Goal: Task Accomplishment & Management: Complete application form

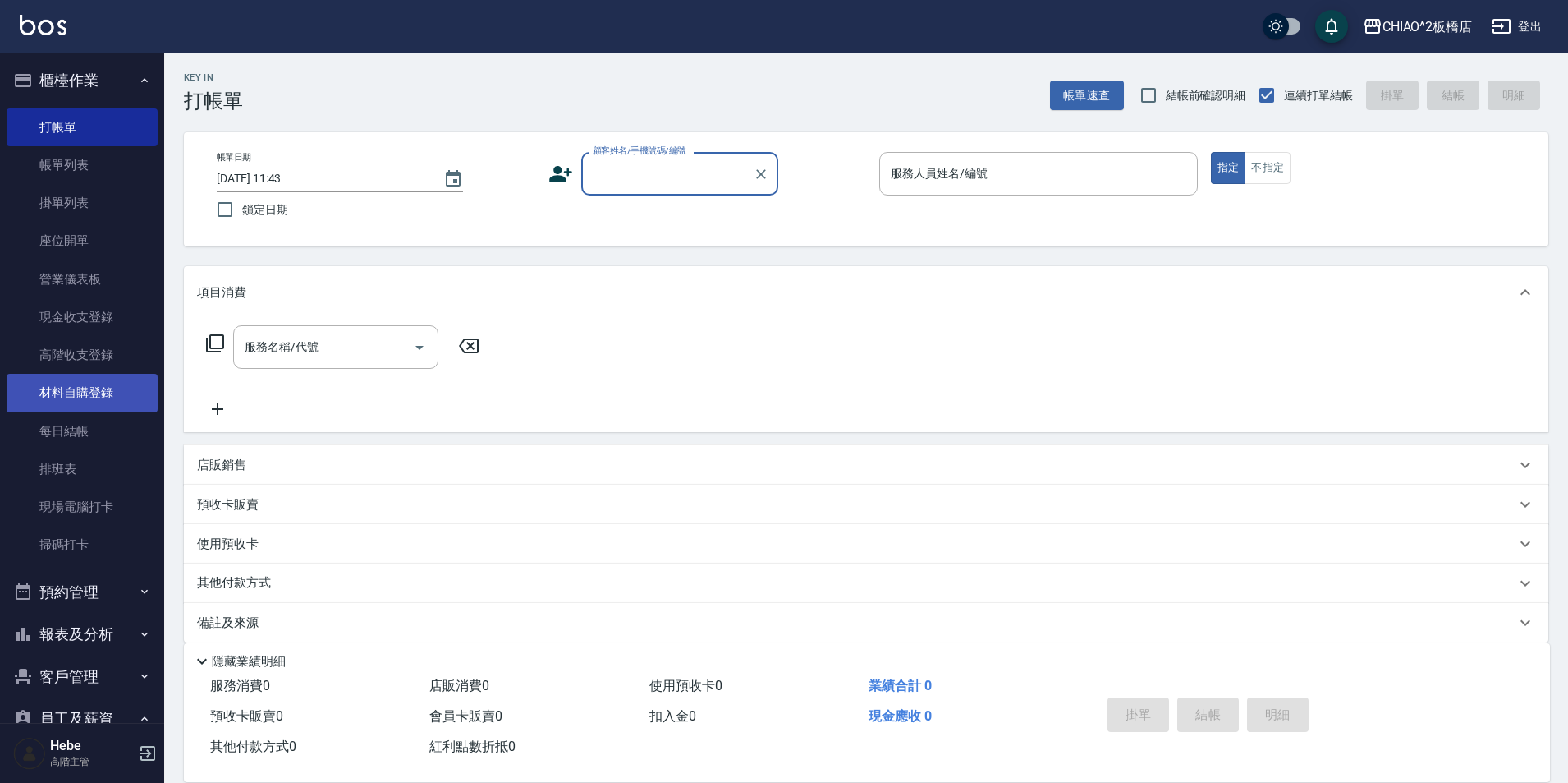
click at [81, 396] on link "材料自購登錄" at bounding box center [82, 392] width 151 height 38
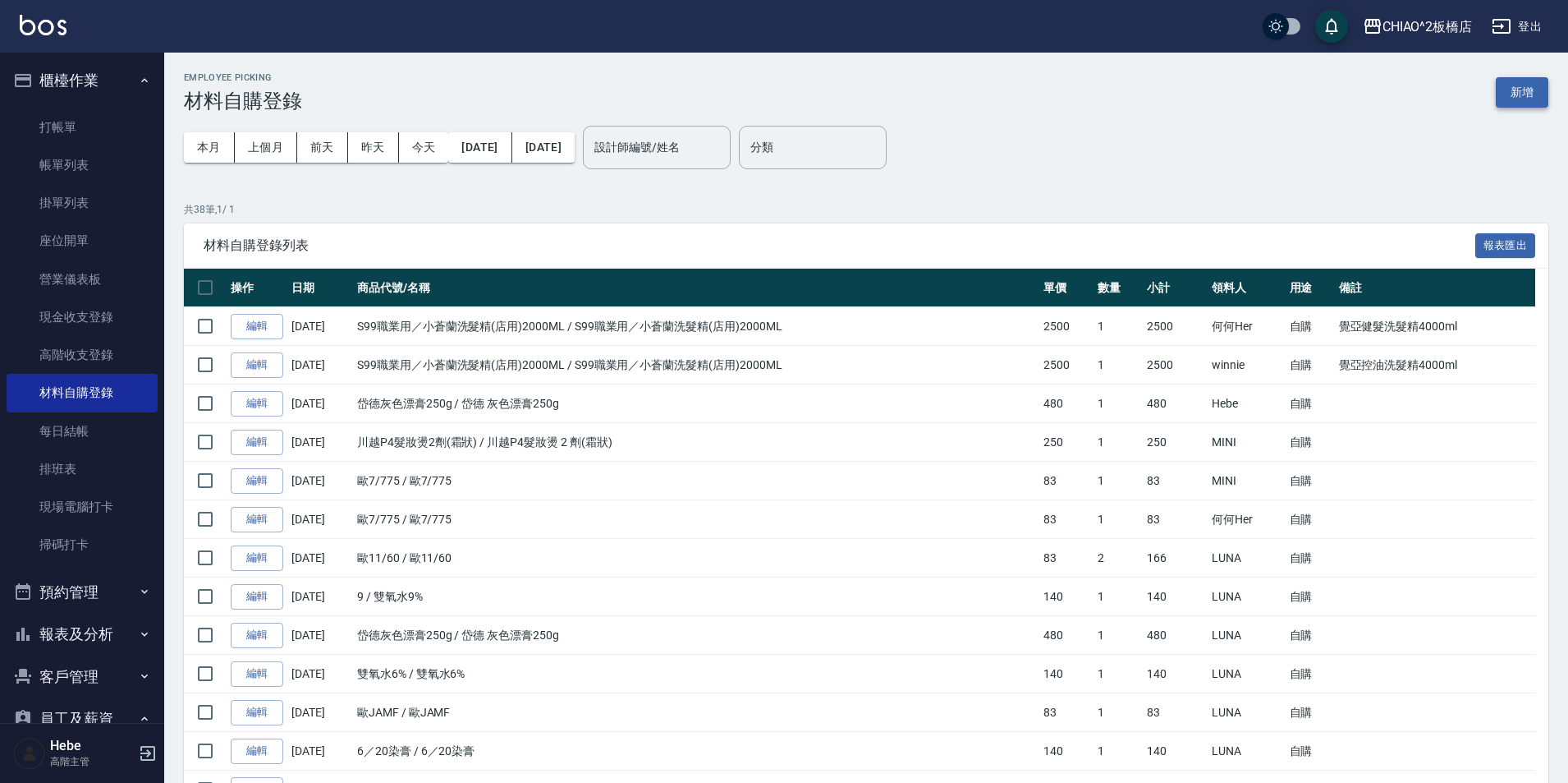
click at [1520, 93] on button "新增" at bounding box center [1522, 92] width 53 height 30
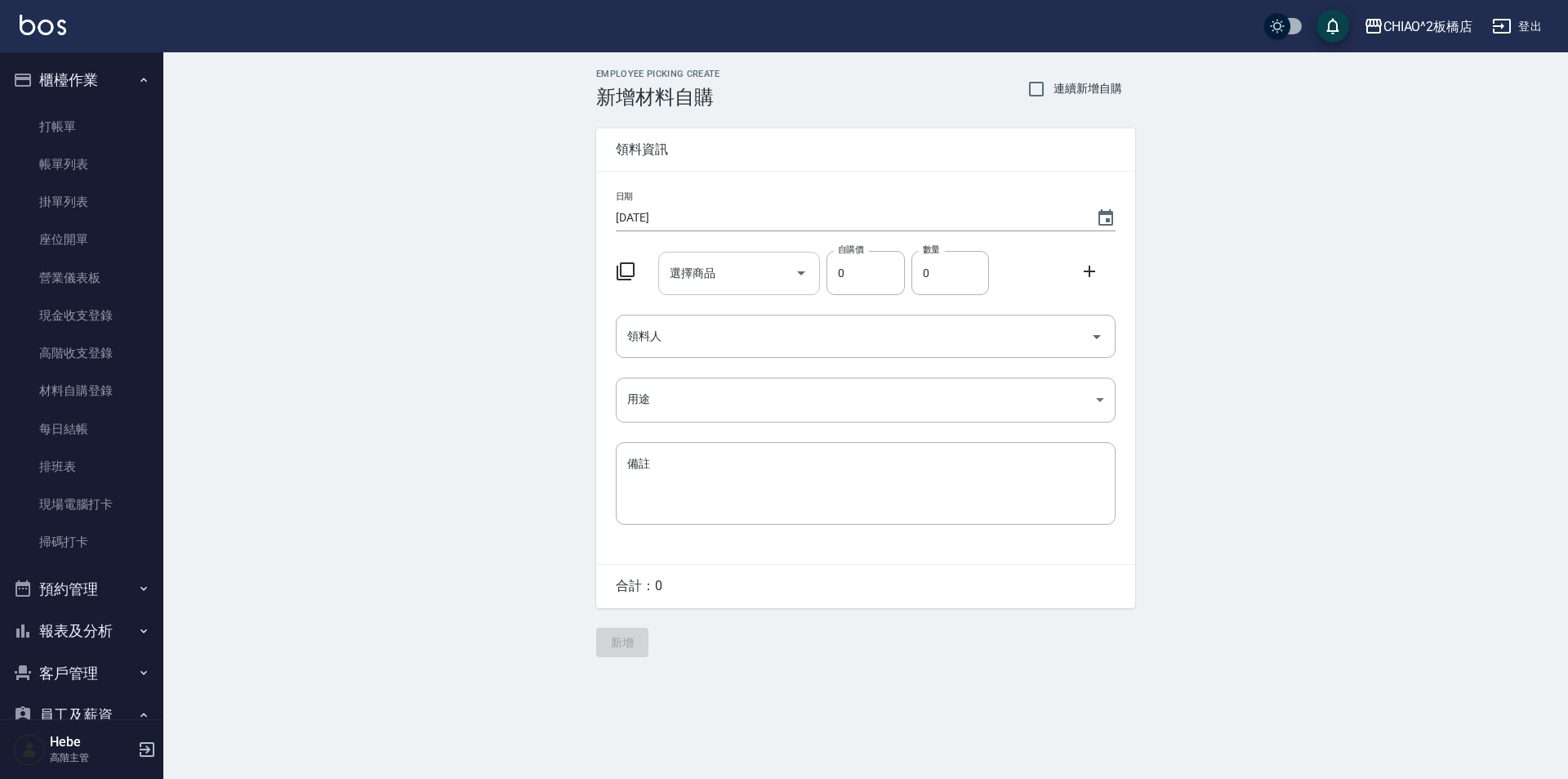
click at [730, 282] on input "選擇商品" at bounding box center [727, 272] width 123 height 28
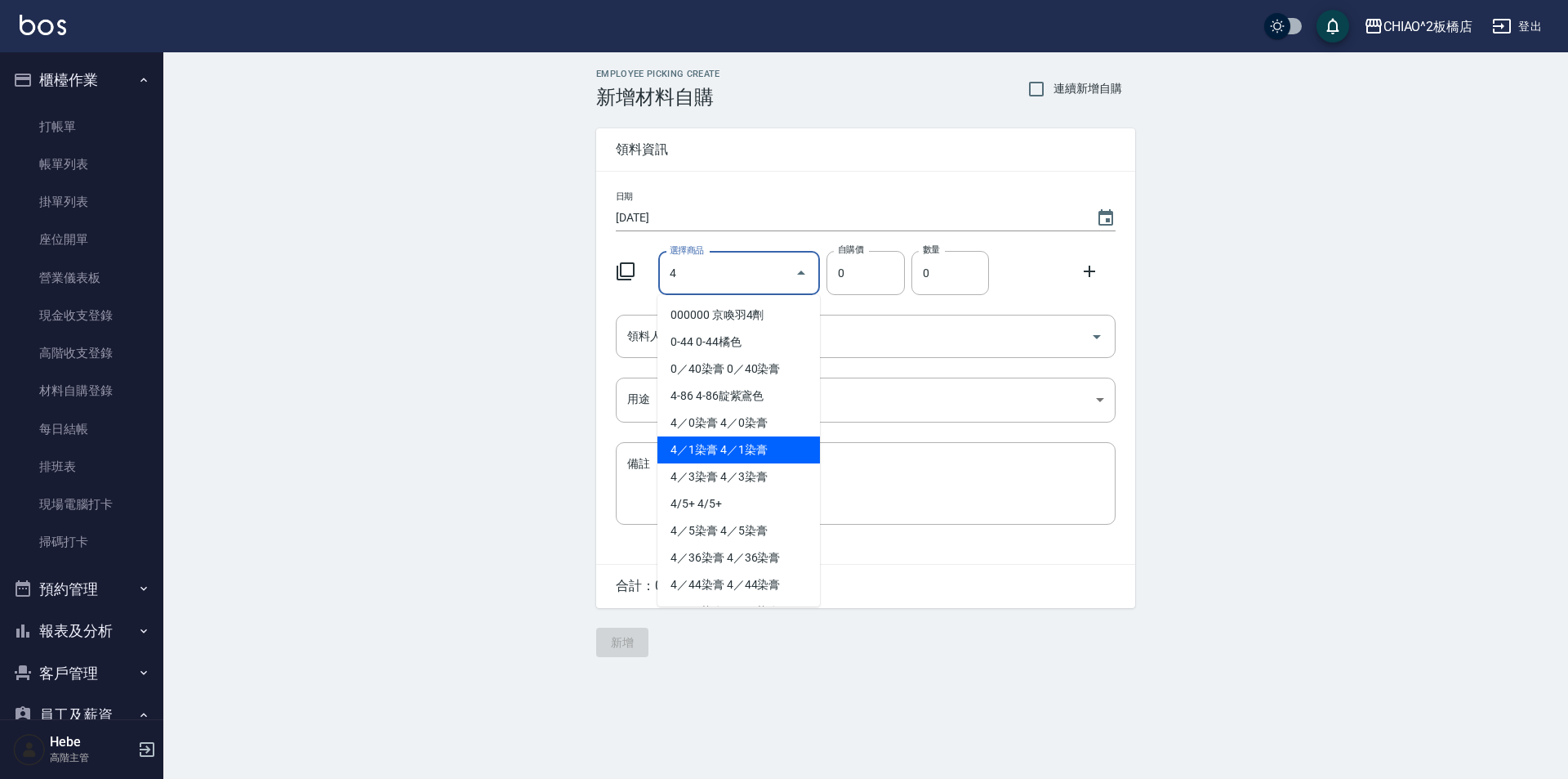
click at [763, 441] on li "4／1染膏 4／1染膏" at bounding box center [739, 450] width 163 height 27
type input "4／1染膏"
type input "140"
type input "1"
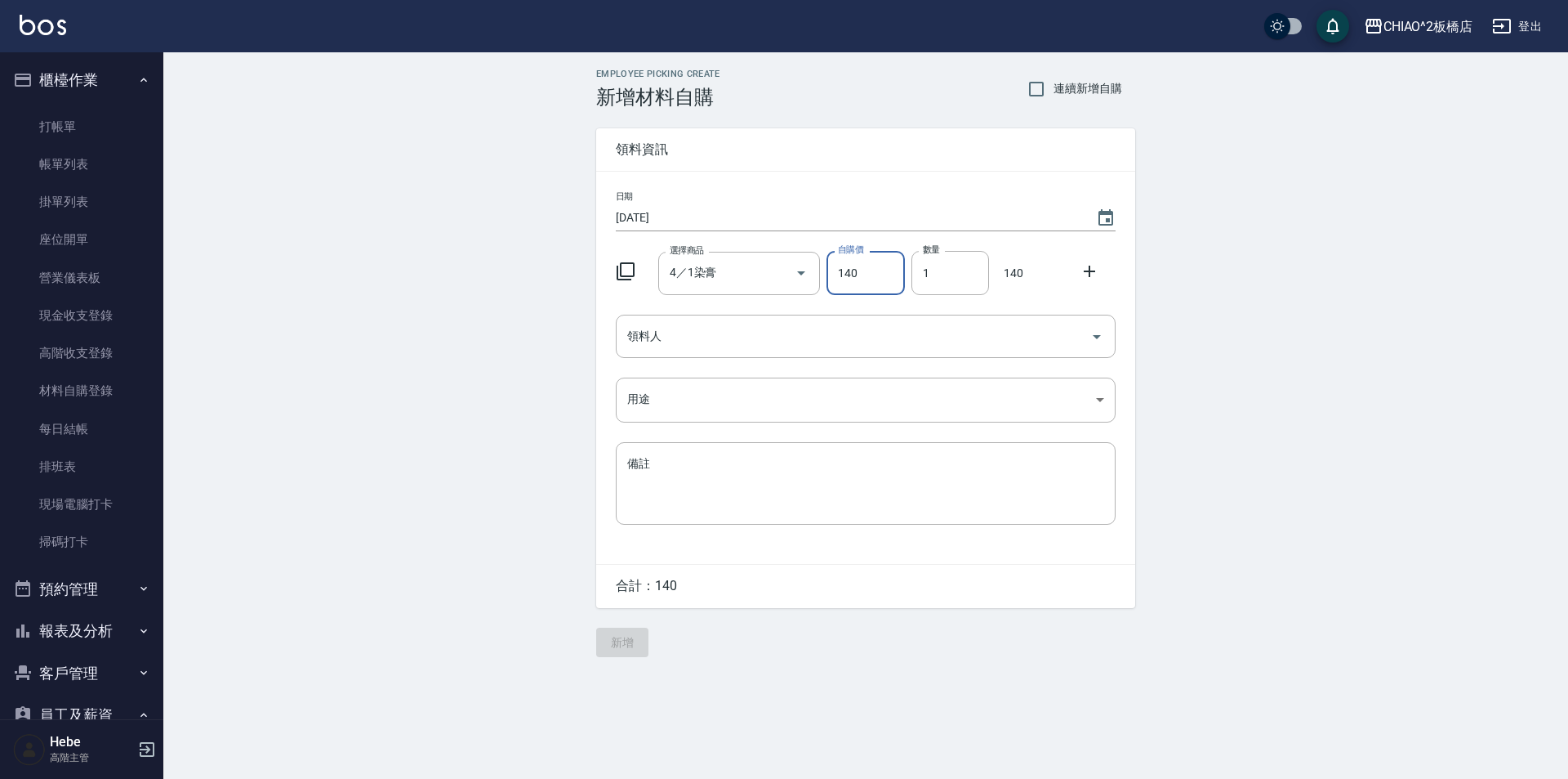
click at [1089, 269] on icon at bounding box center [1090, 271] width 20 height 20
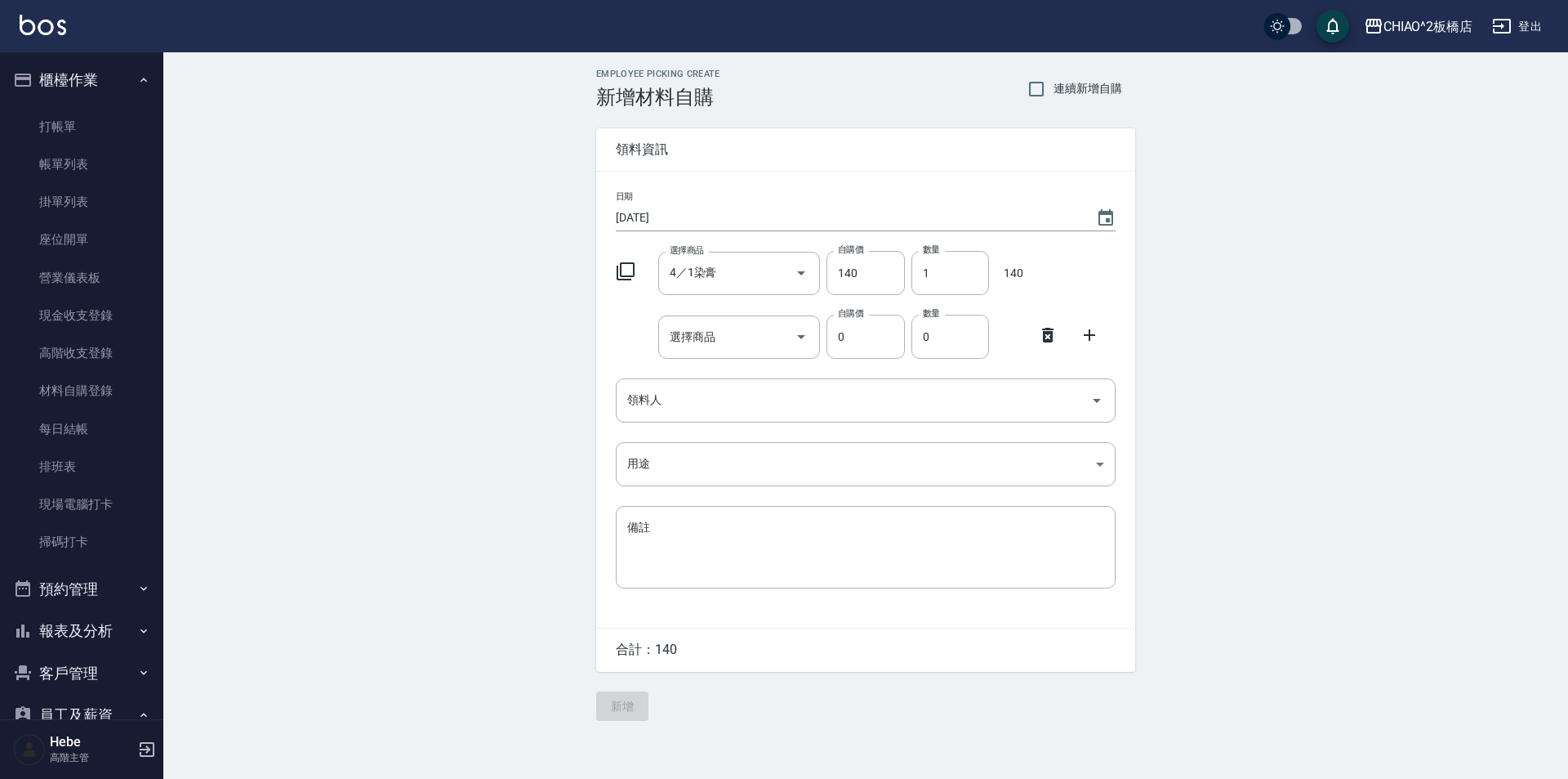
click at [1089, 269] on div at bounding box center [1095, 269] width 43 height 7
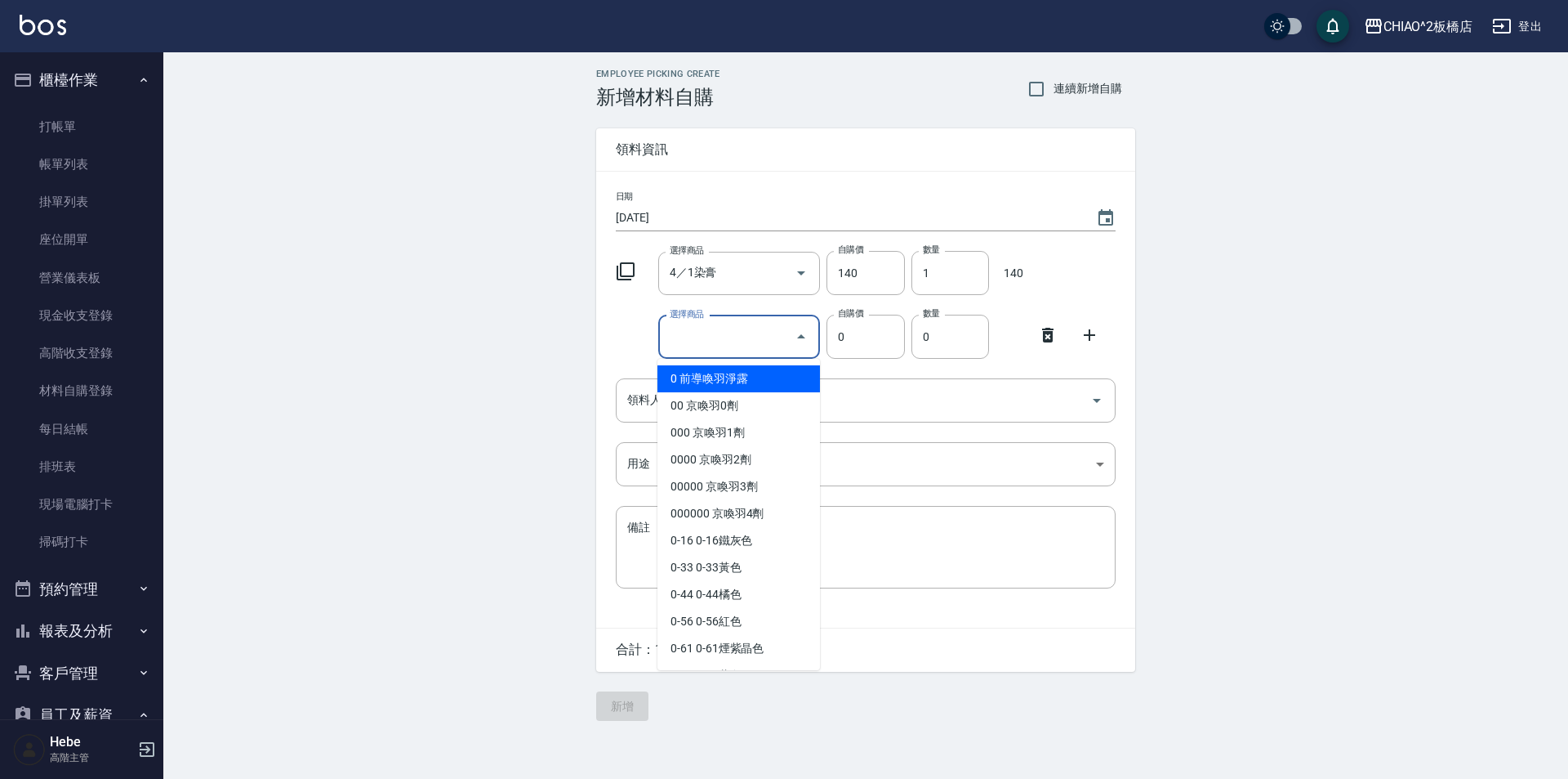
click at [764, 348] on input "選擇商品" at bounding box center [727, 337] width 123 height 28
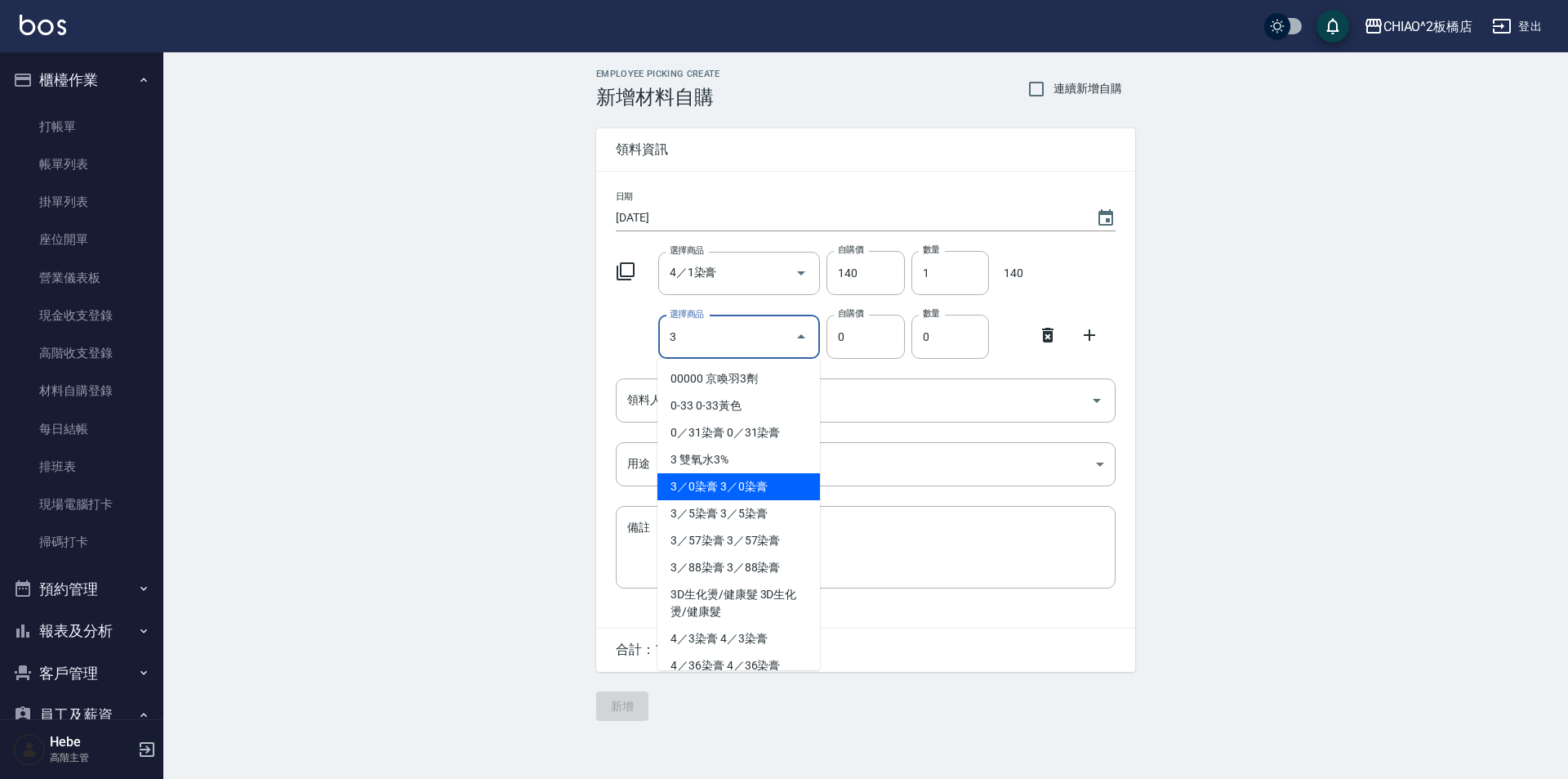
click at [726, 482] on li "3／0染膏 3／0染膏" at bounding box center [739, 487] width 163 height 27
type input "3／0染膏"
type input "140"
type input "1"
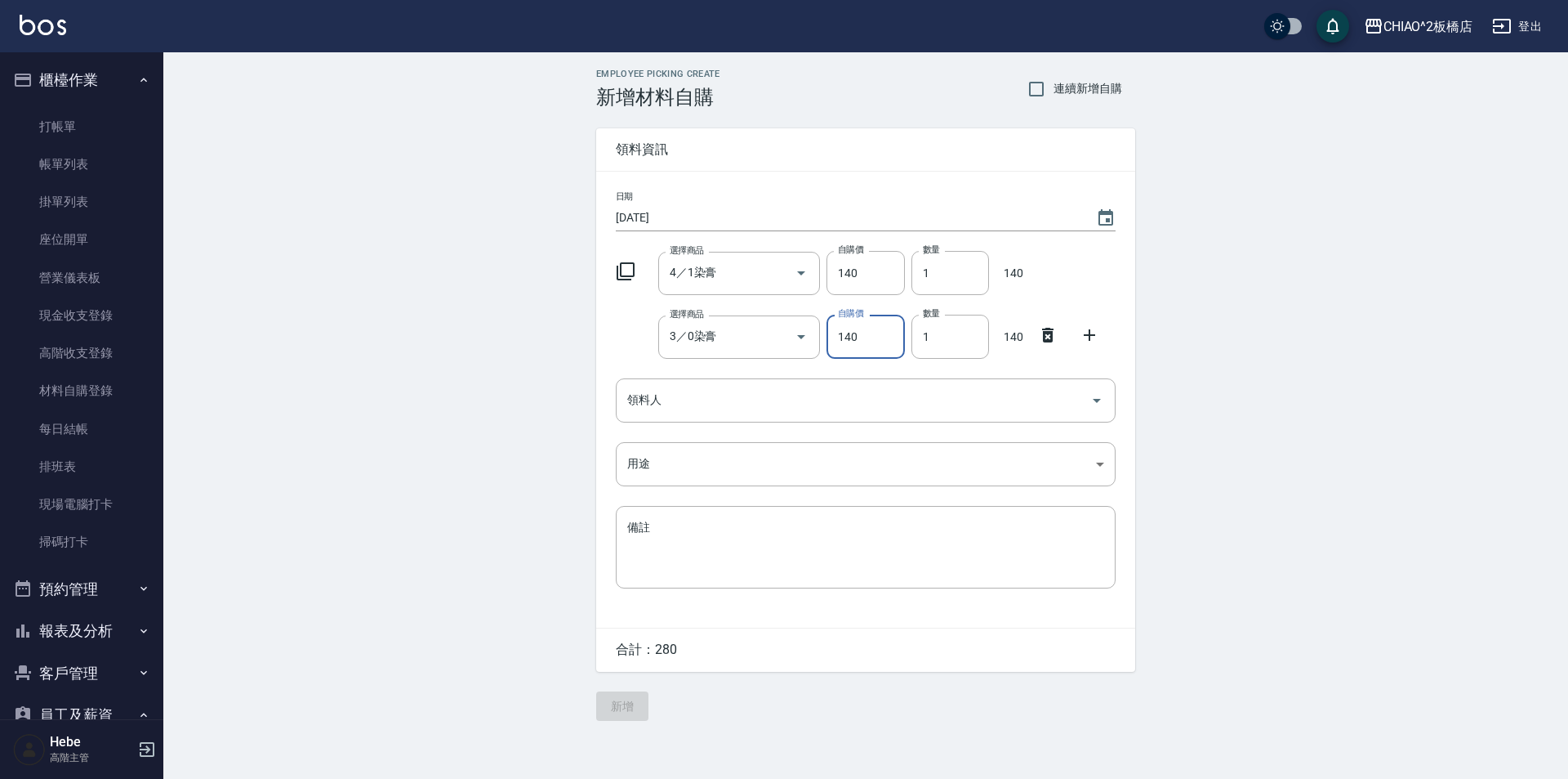
click at [1091, 337] on icon at bounding box center [1090, 335] width 12 height 12
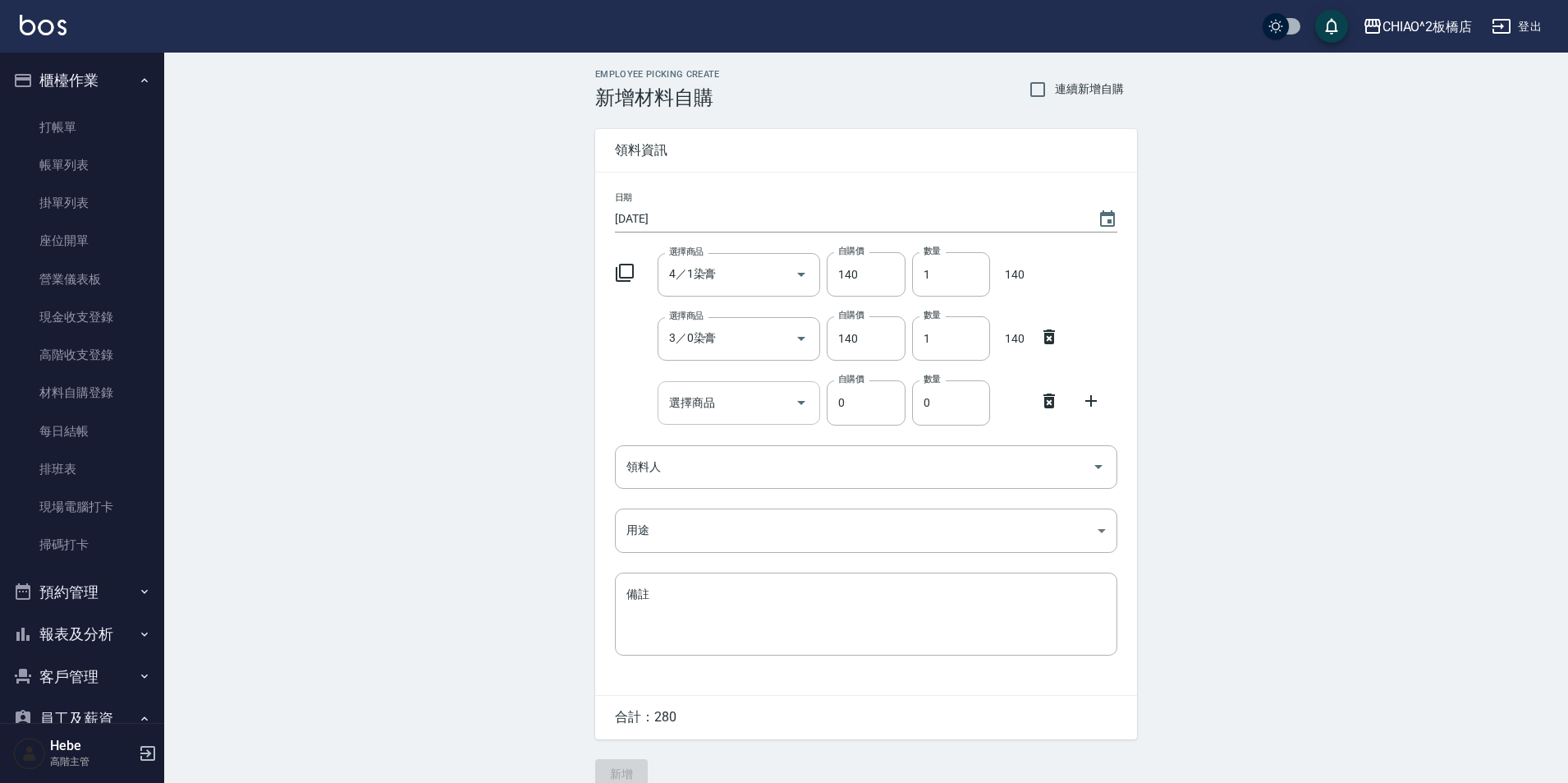
click at [738, 421] on div "選擇商品" at bounding box center [739, 402] width 164 height 43
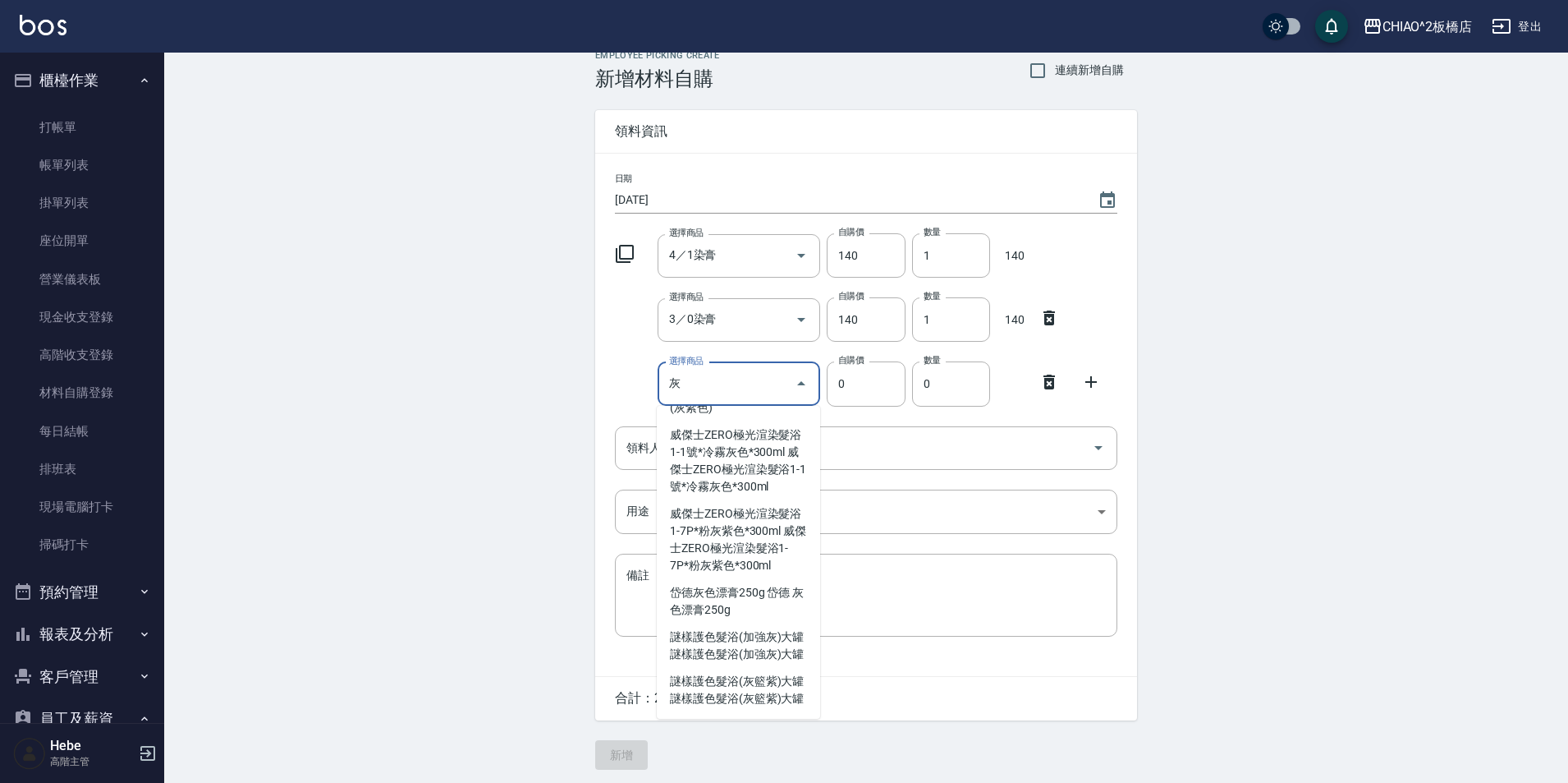
scroll to position [25, 0]
click at [736, 576] on li "岱德灰色漂膏250g 岱德 灰色漂膏250g" at bounding box center [738, 598] width 164 height 44
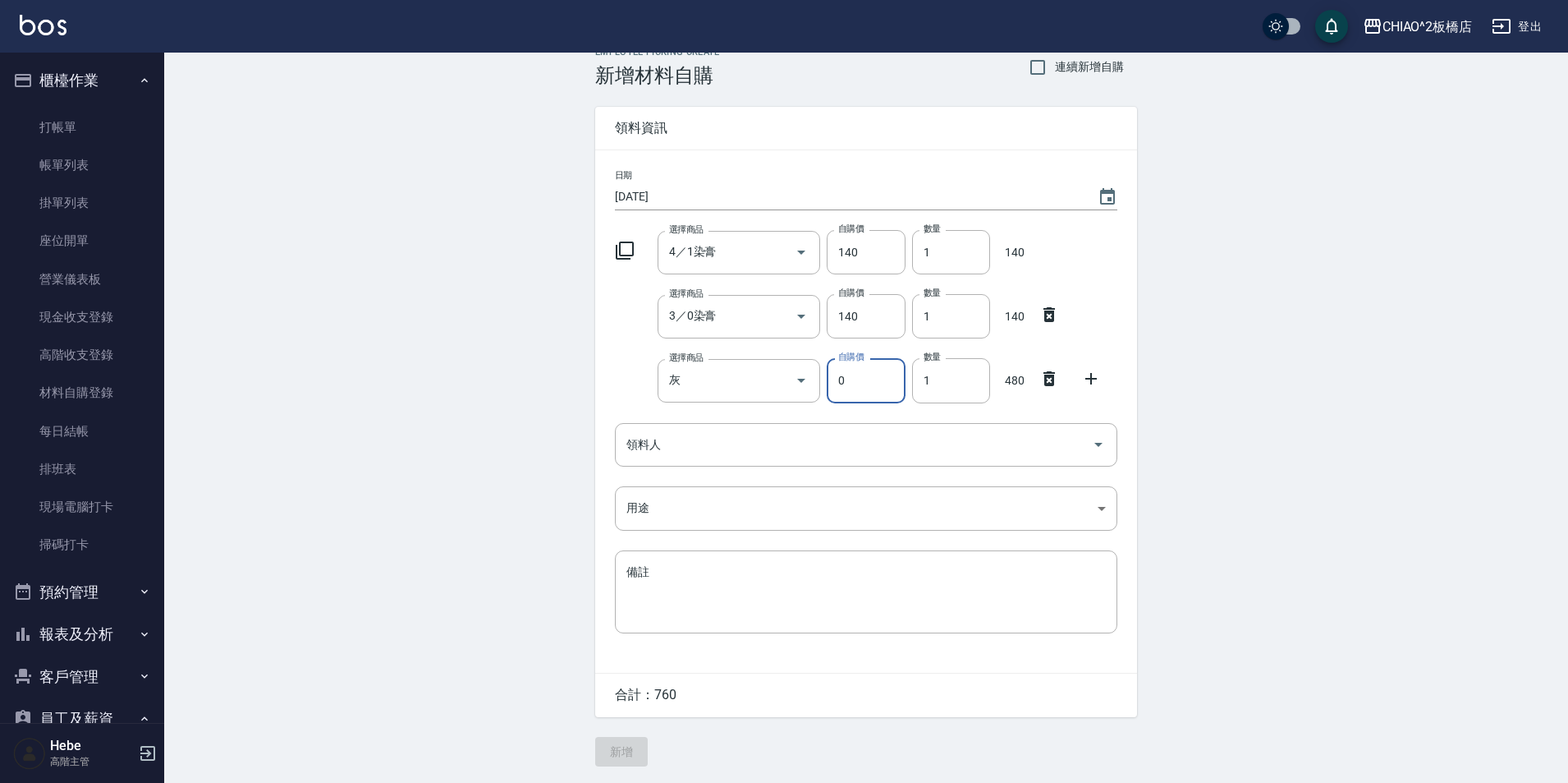
type input "岱德 灰色漂膏250g"
type input "480"
type input "1"
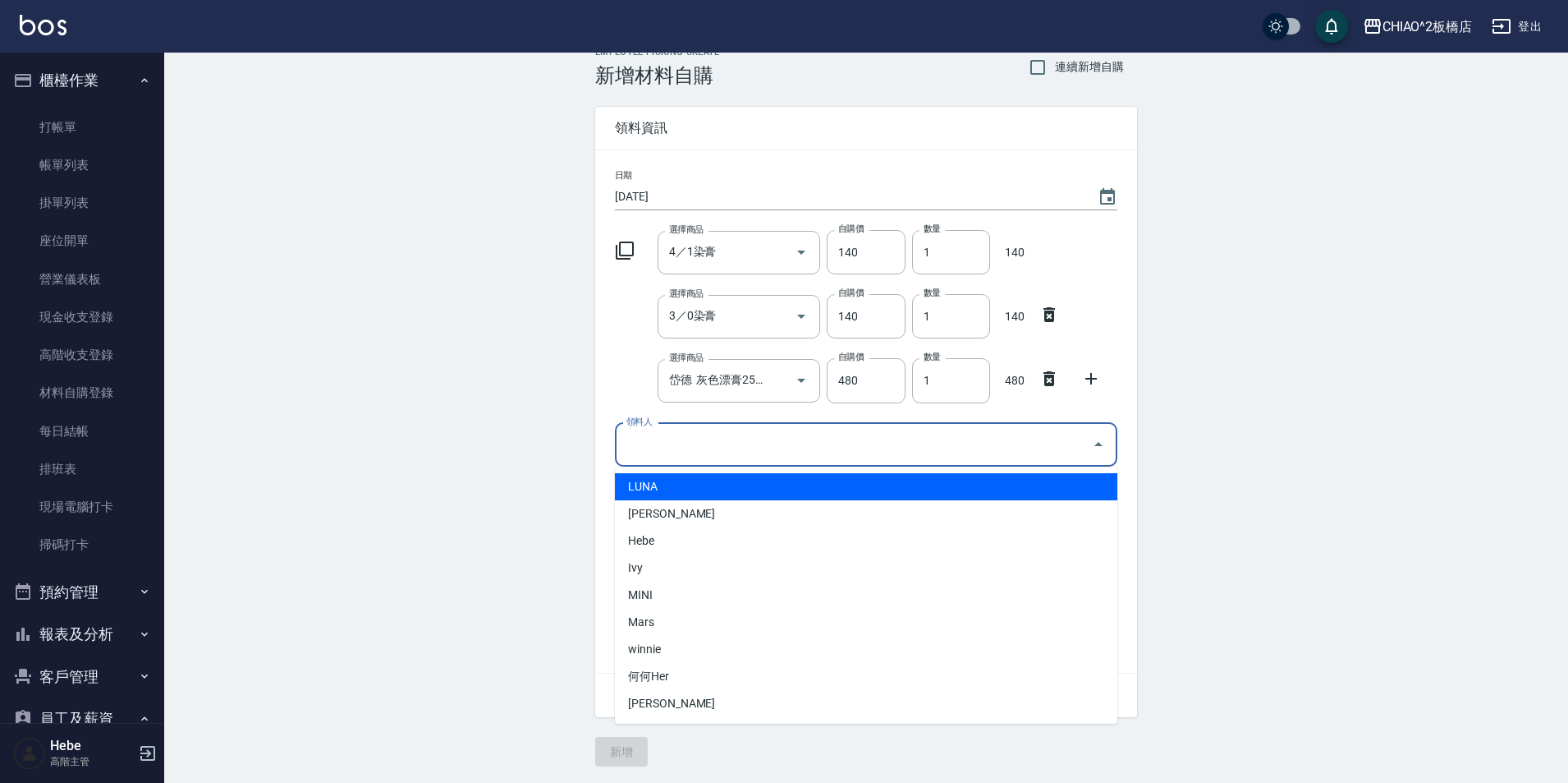
click at [784, 453] on input "領料人" at bounding box center [854, 444] width 463 height 28
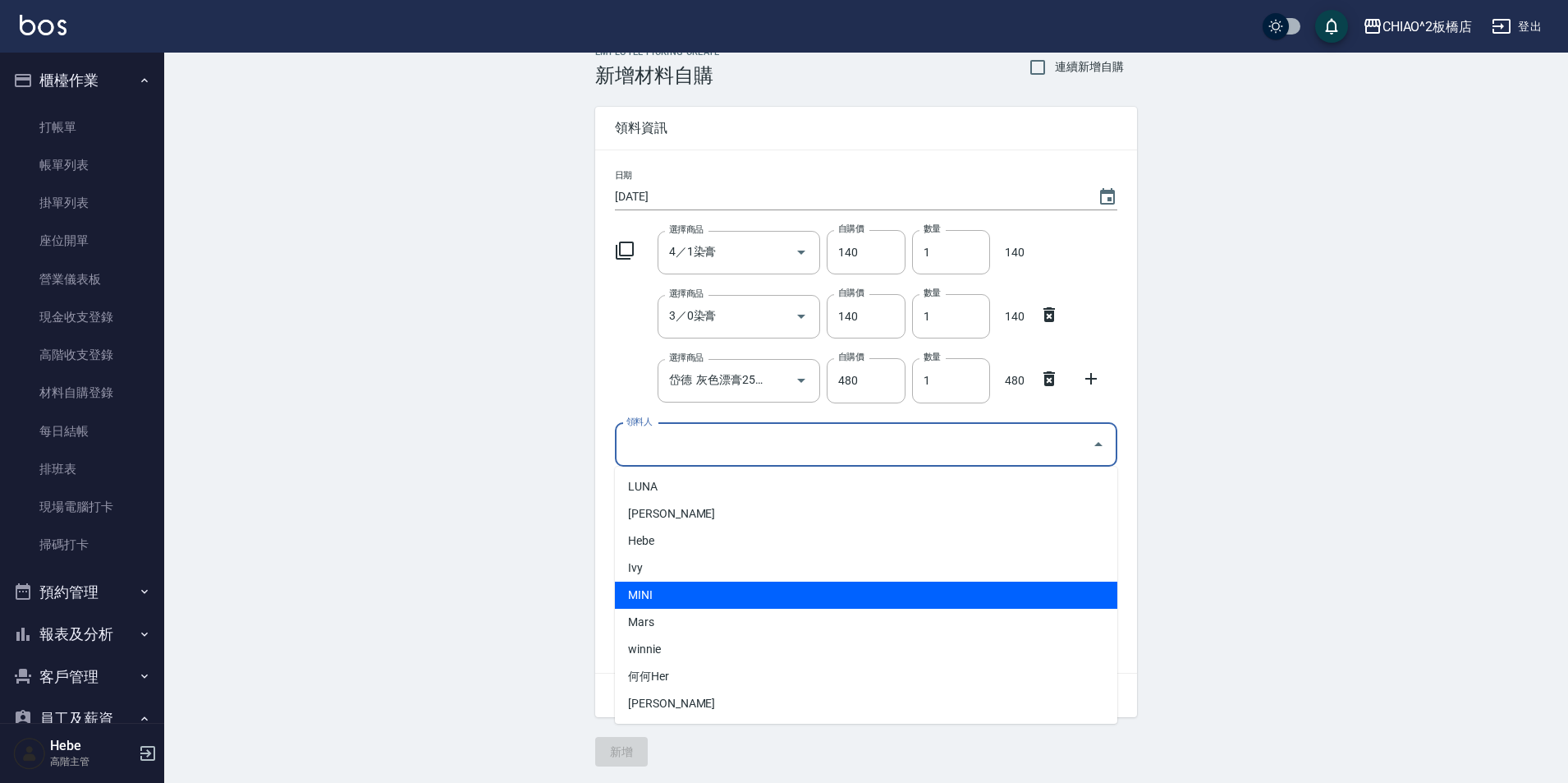
click at [747, 582] on li "MINI" at bounding box center [866, 596] width 502 height 27
type input "MINI"
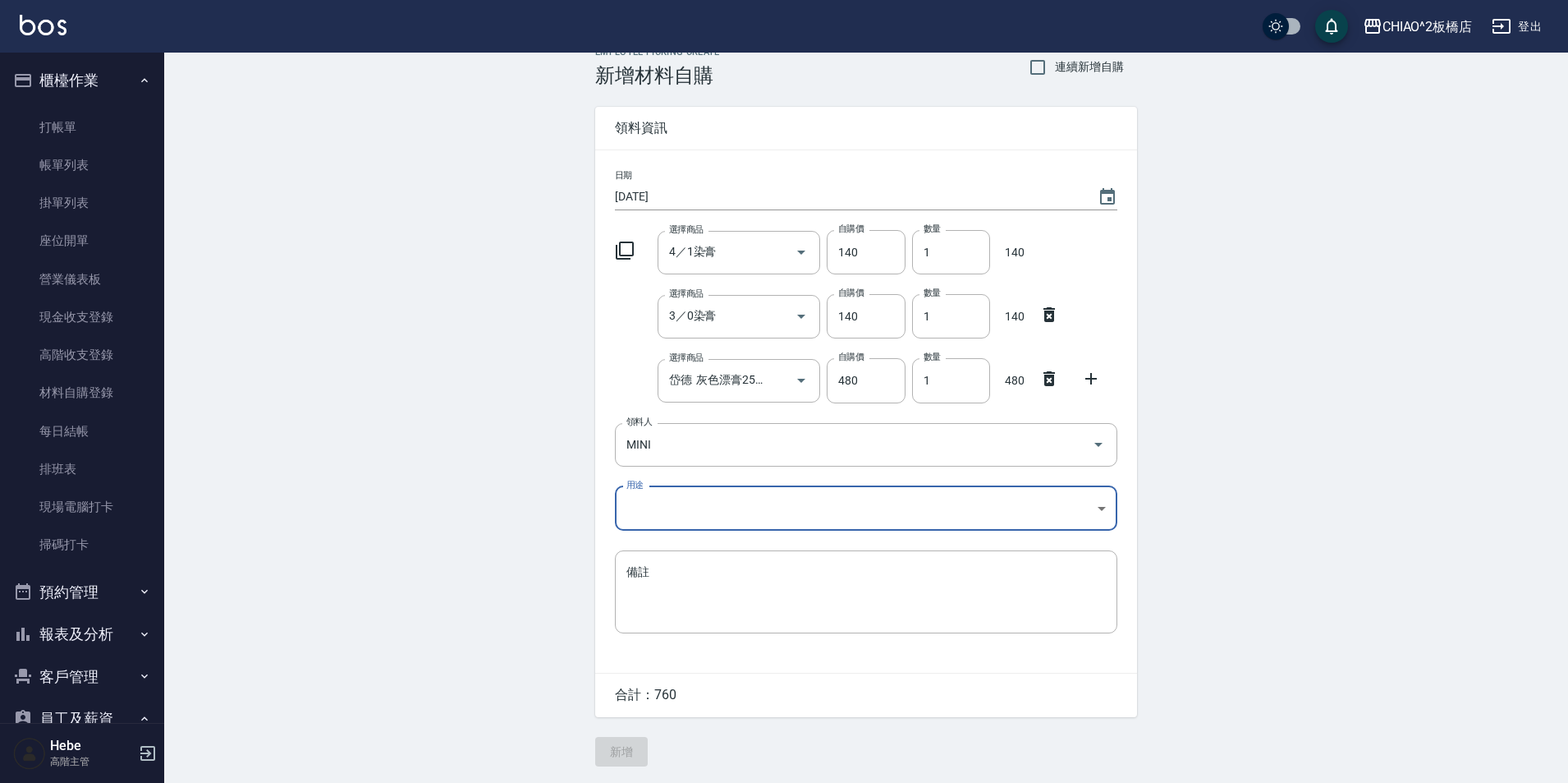
click at [730, 513] on body "CHIAO^2板橋店 登出 櫃檯作業 打帳單 帳單列表 掛單列表 座位開單 營業儀表板 現金收支登錄 高階收支登錄 材料自購登錄 每日結帳 排班表 現場電腦打…" at bounding box center [784, 380] width 1568 height 805
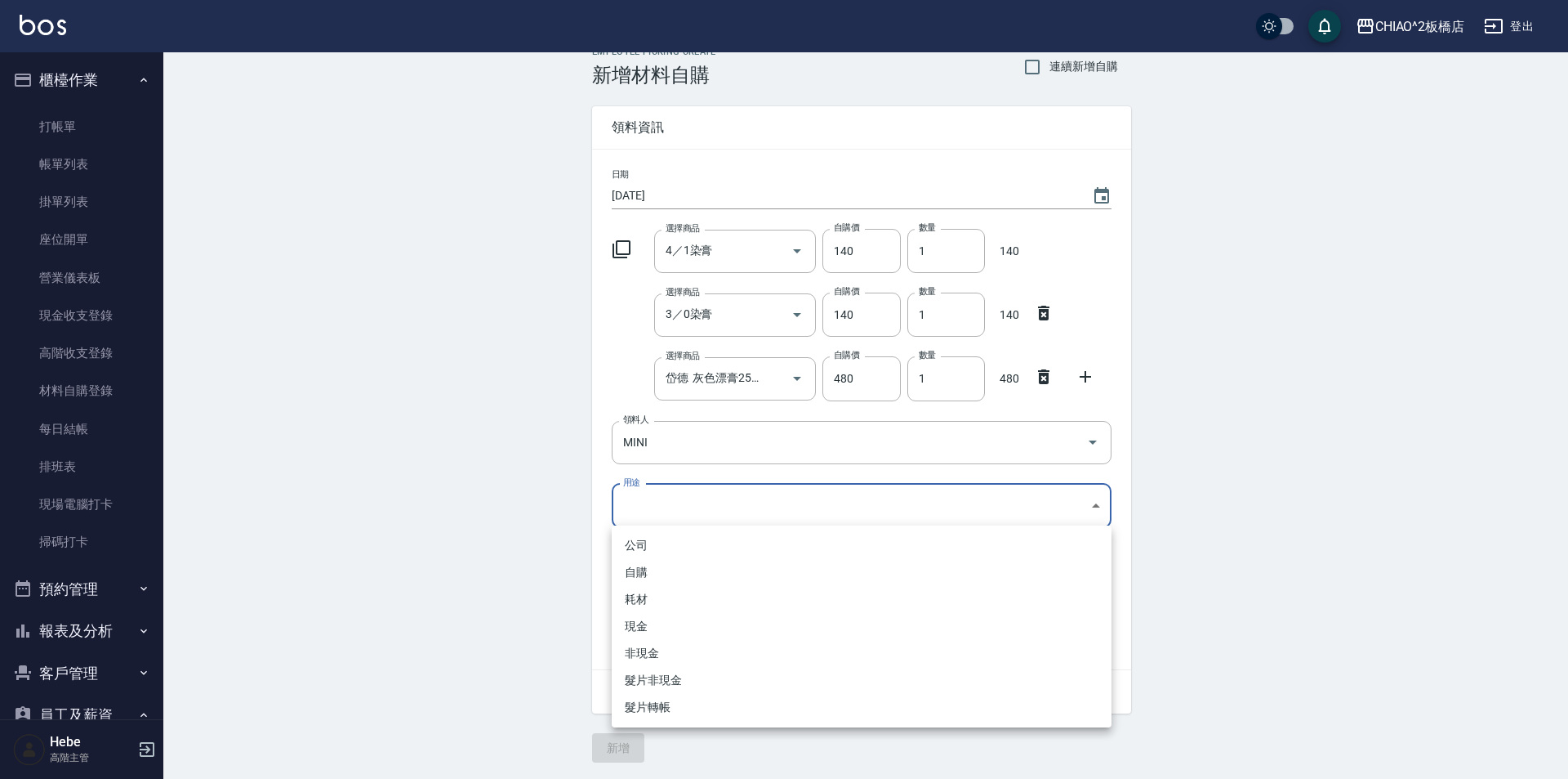
click at [719, 566] on li "自購" at bounding box center [862, 573] width 500 height 27
type input "自購"
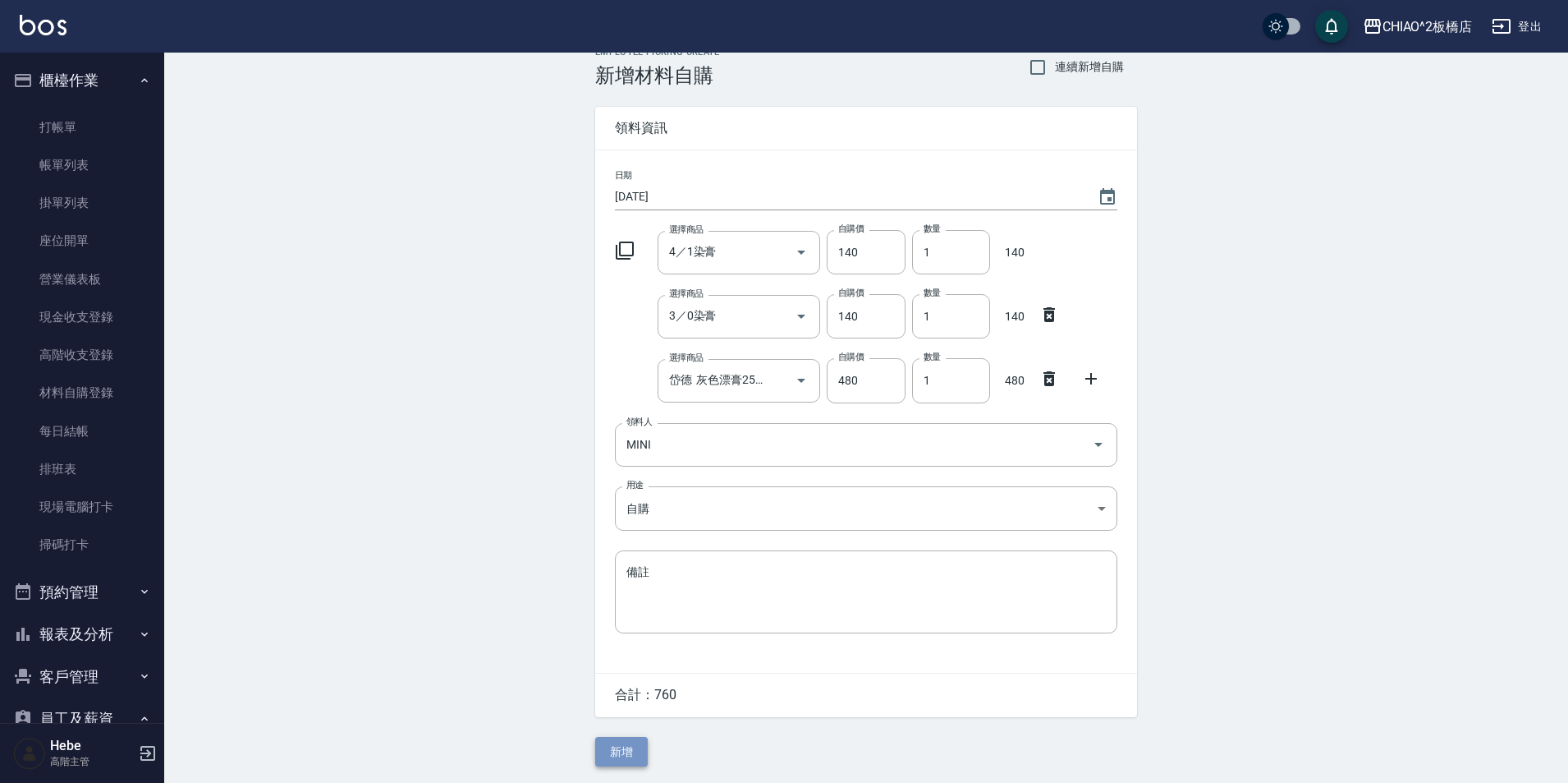
click at [622, 753] on button "新增" at bounding box center [622, 752] width 53 height 30
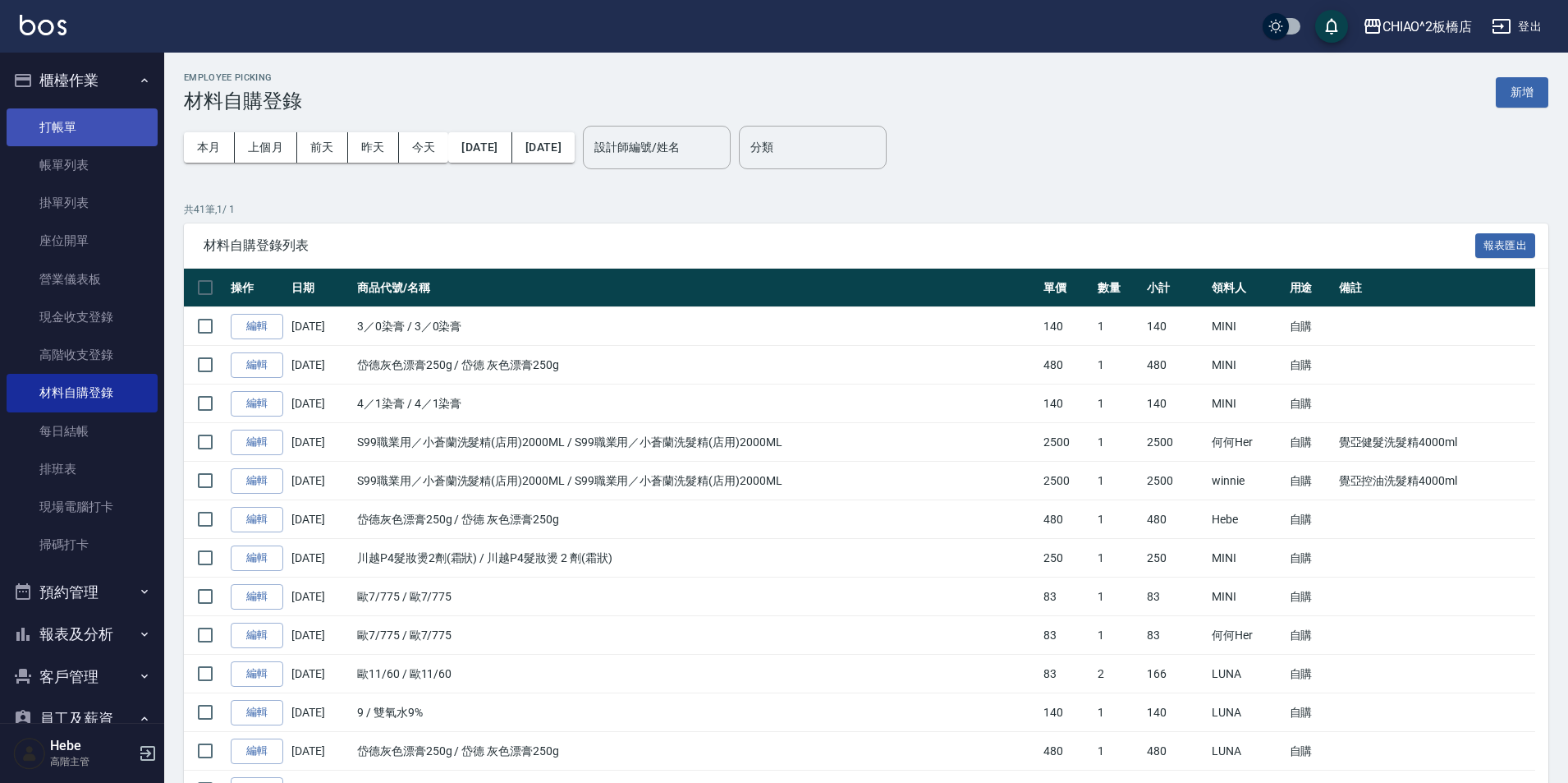
click at [41, 133] on link "打帳單" at bounding box center [82, 128] width 151 height 38
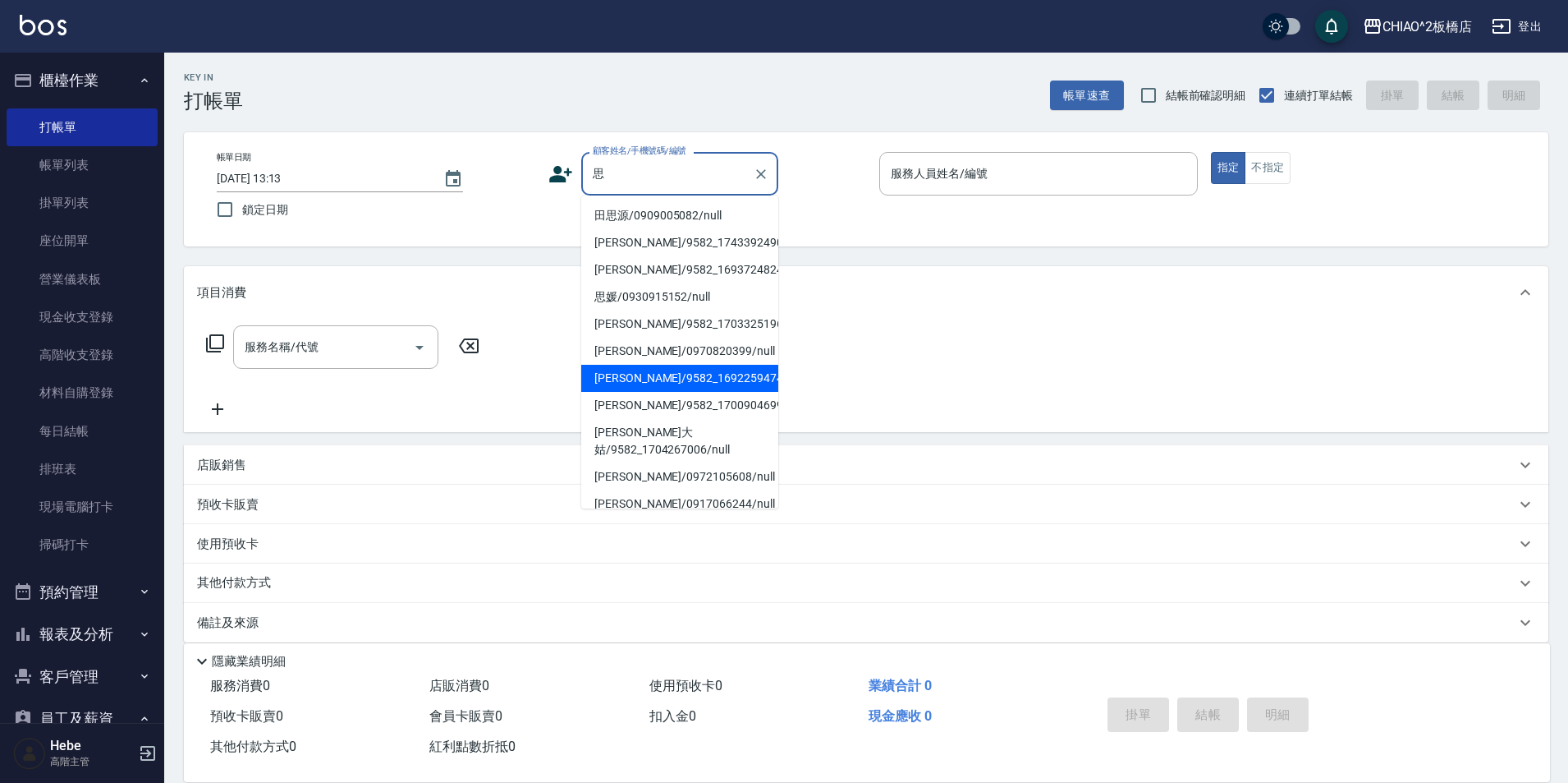
click at [671, 389] on li "[PERSON_NAME]/9582_1692259474/null" at bounding box center [680, 379] width 197 height 27
type input "[PERSON_NAME]/9582_1692259474/null"
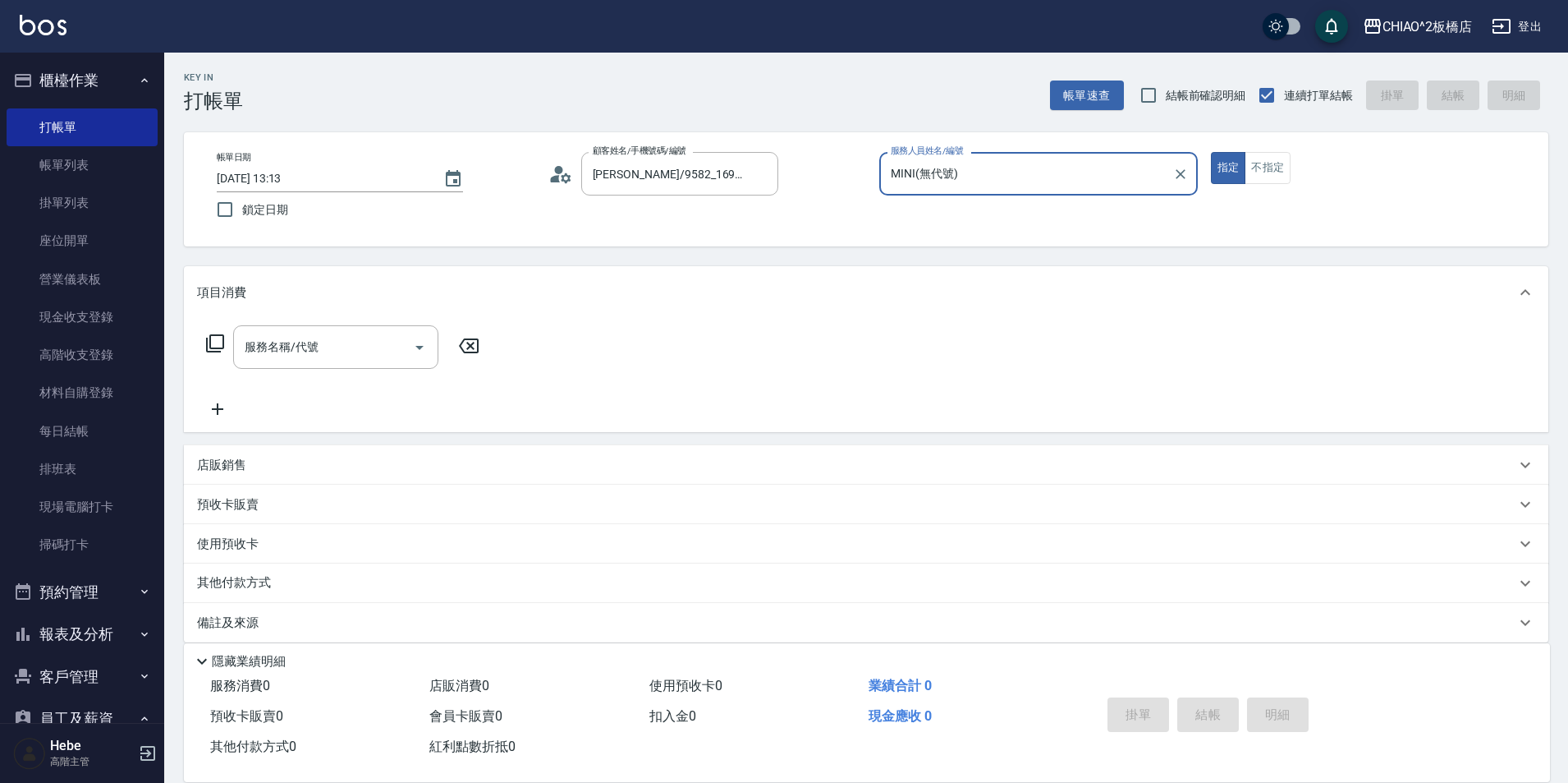
type input "MINI(無代號)"
click at [343, 345] on input "服務名稱/代號" at bounding box center [323, 346] width 166 height 28
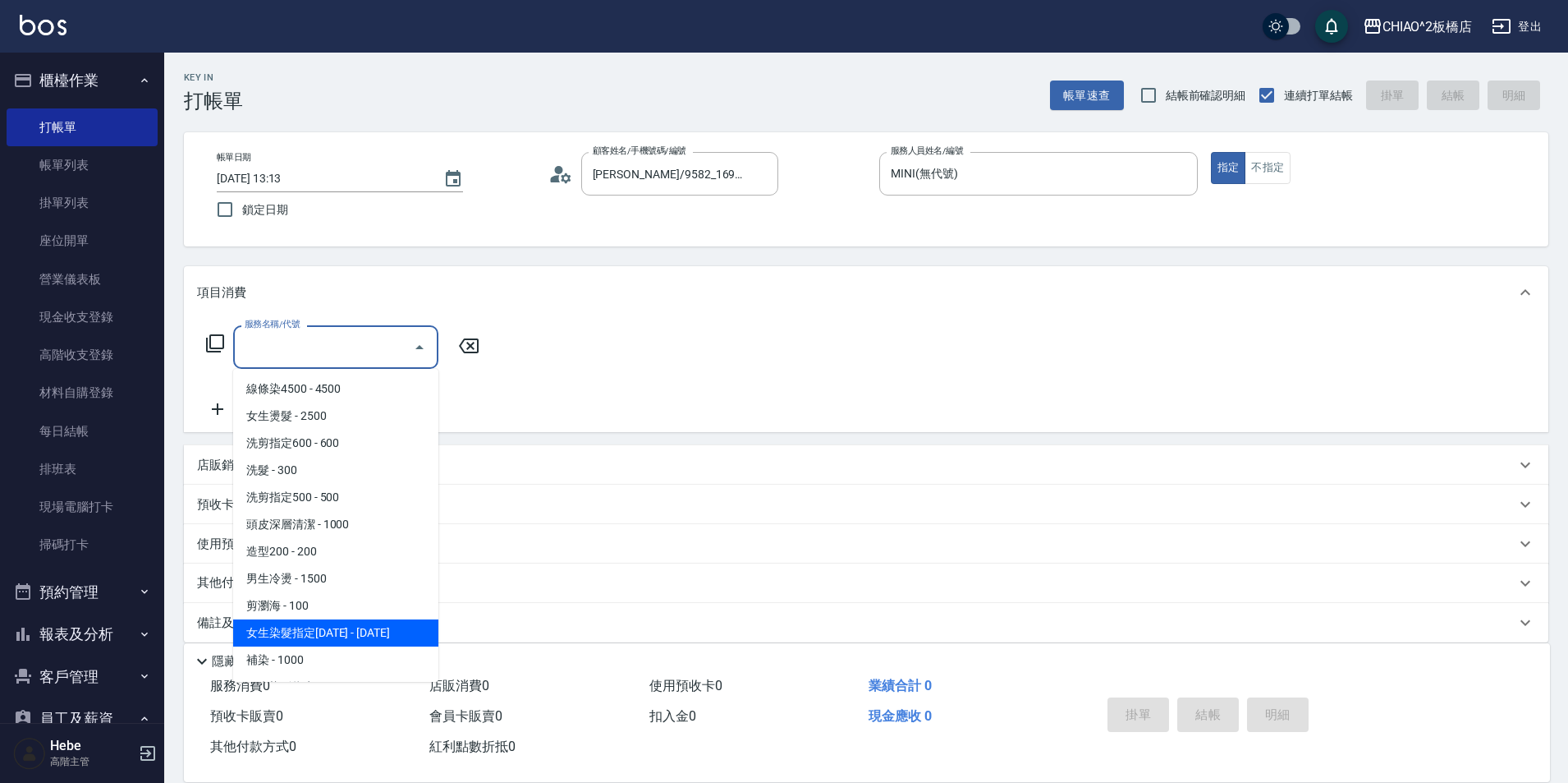
click at [390, 638] on span "女生染髮指定[DATE] - [DATE]" at bounding box center [335, 633] width 205 height 27
type input "女生染髮指定2000(96698)"
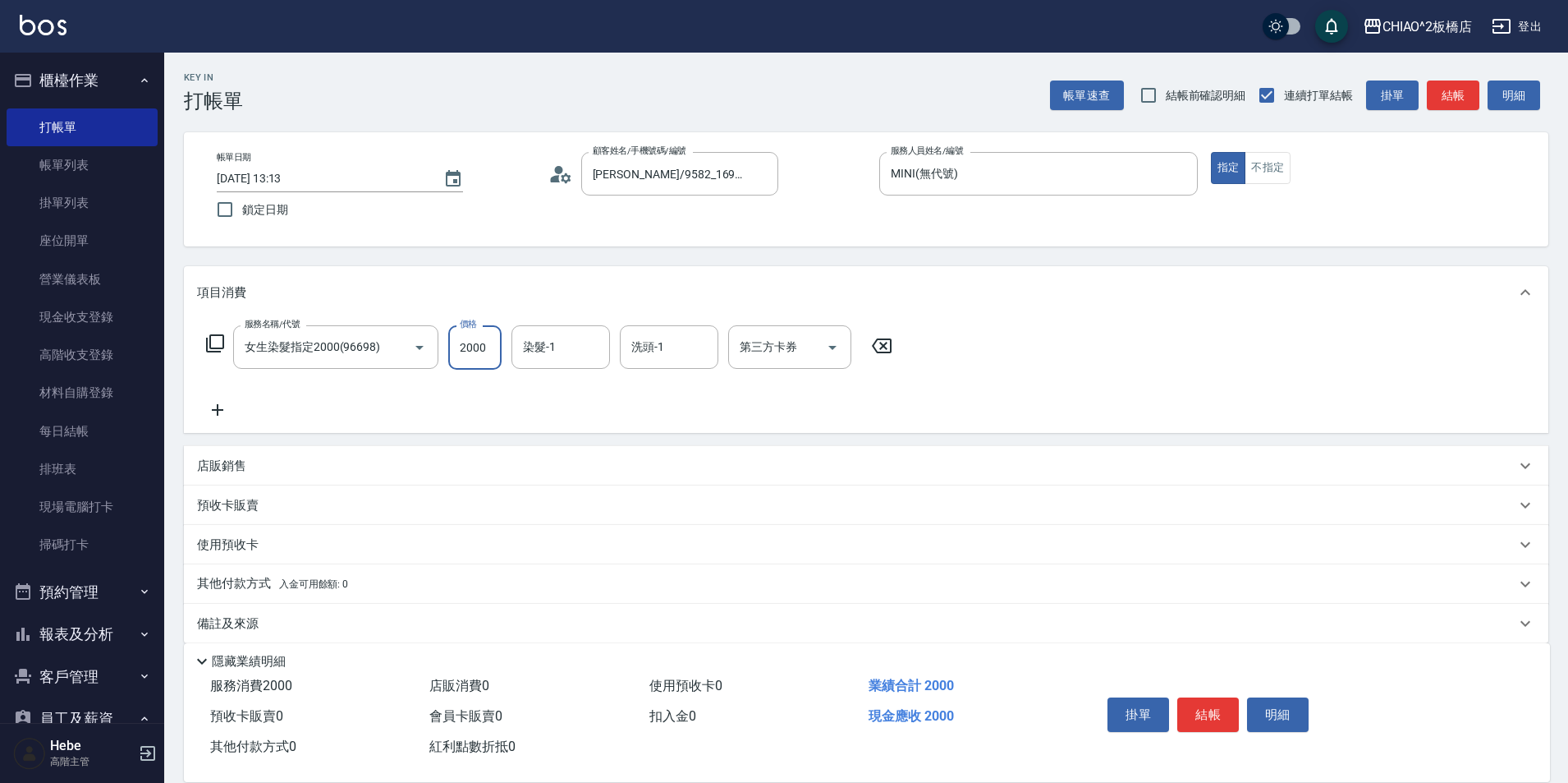
click at [482, 360] on input "2000" at bounding box center [475, 347] width 53 height 44
type input "2500"
click at [222, 407] on icon at bounding box center [218, 410] width 41 height 20
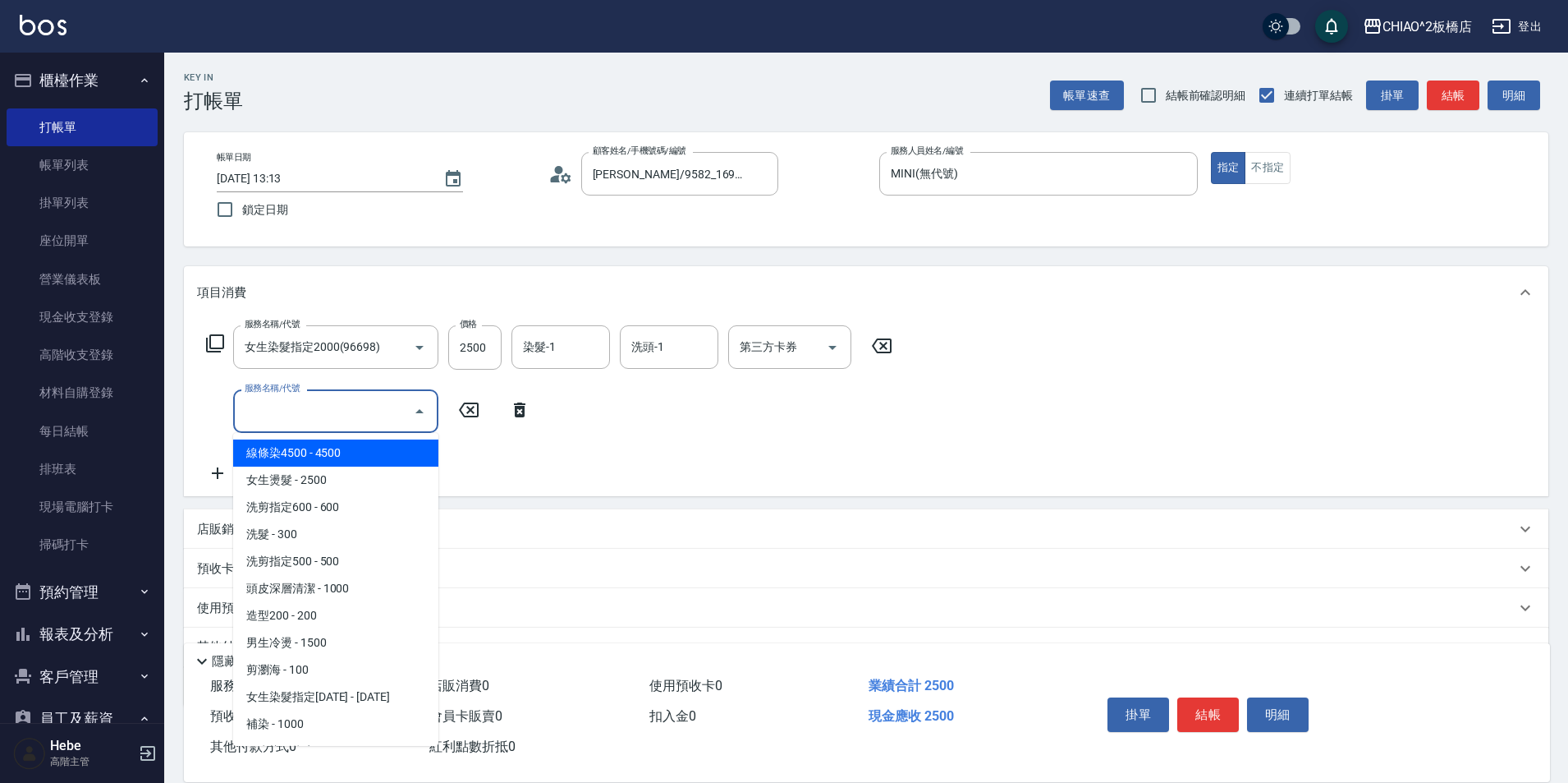
click at [279, 407] on input "服務名稱/代號" at bounding box center [323, 410] width 166 height 28
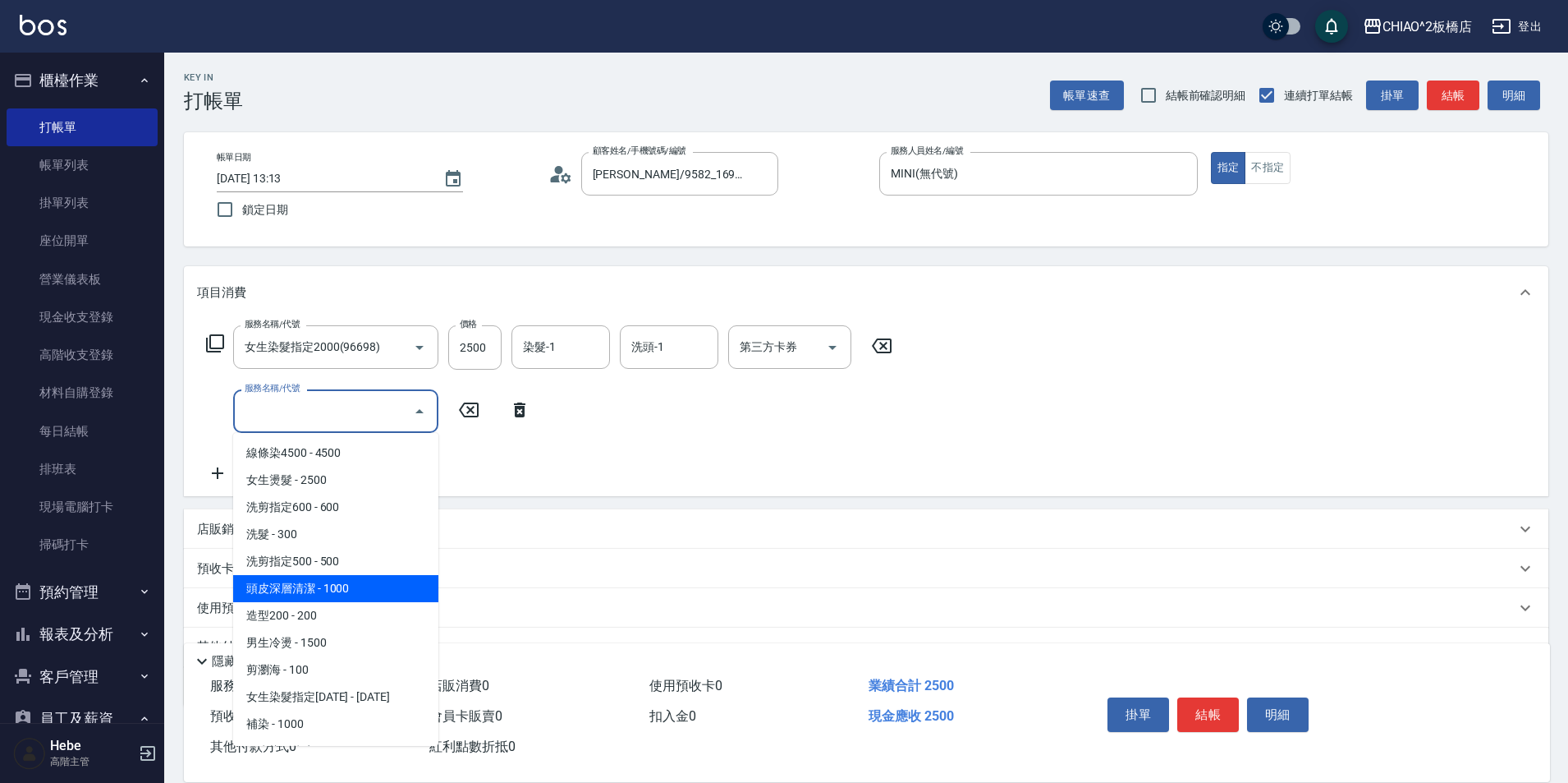
scroll to position [82, 0]
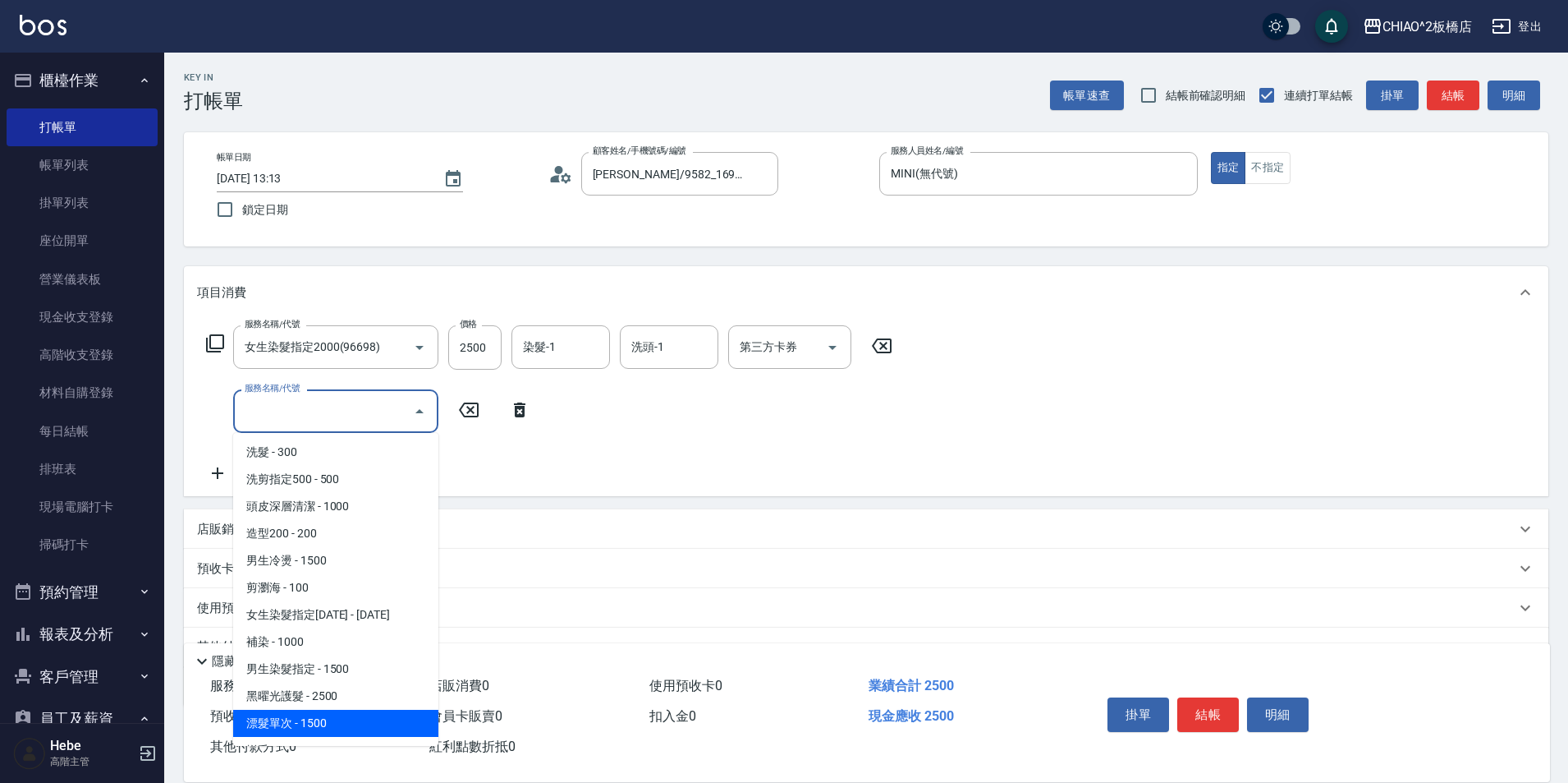
click at [349, 713] on span "漂髮單次 - 1500" at bounding box center [335, 723] width 205 height 27
type input "漂髮單次(96707)"
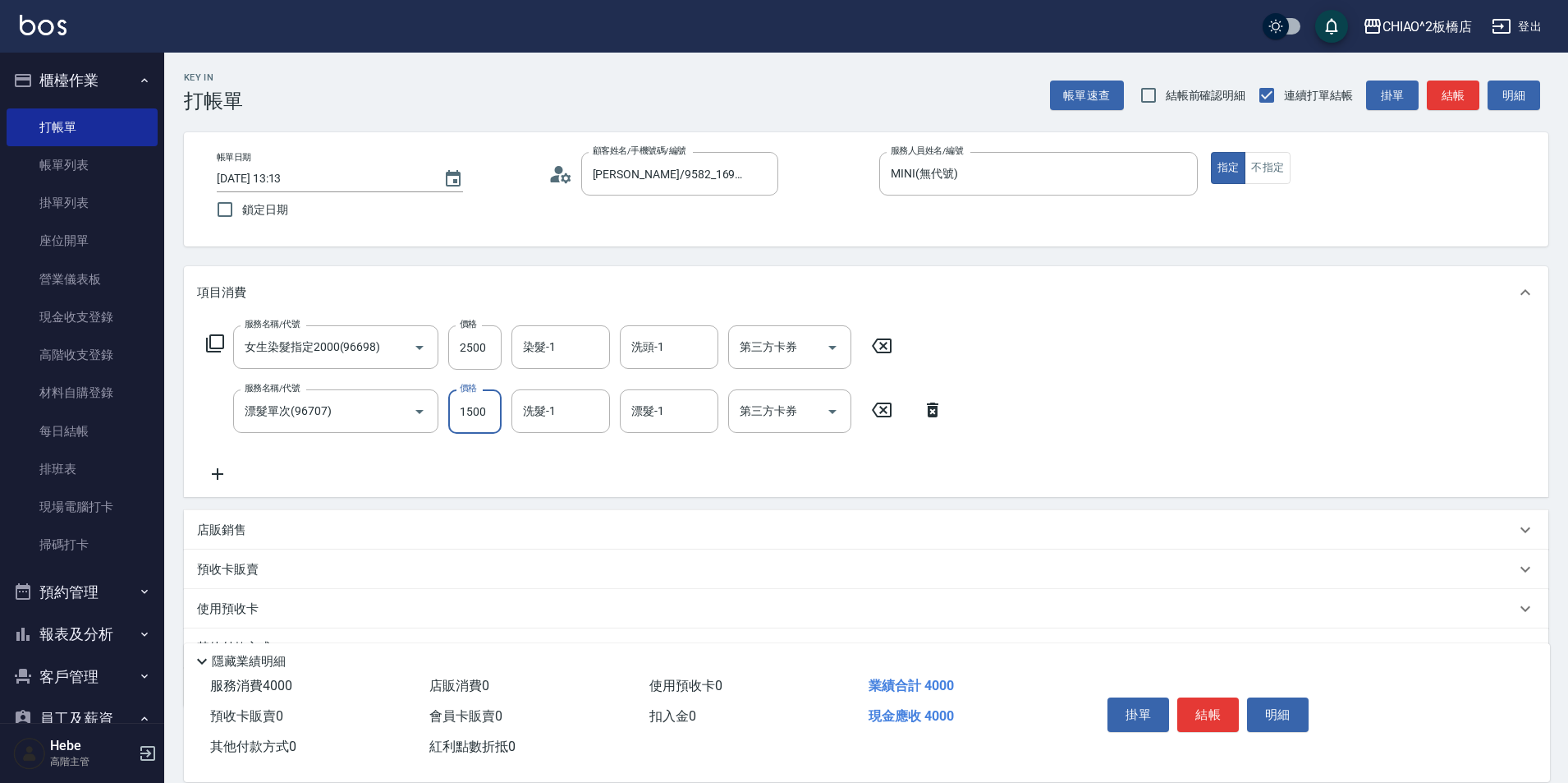
click at [488, 421] on input "1500" at bounding box center [475, 411] width 53 height 44
type input "2000"
click at [214, 472] on icon at bounding box center [218, 474] width 41 height 20
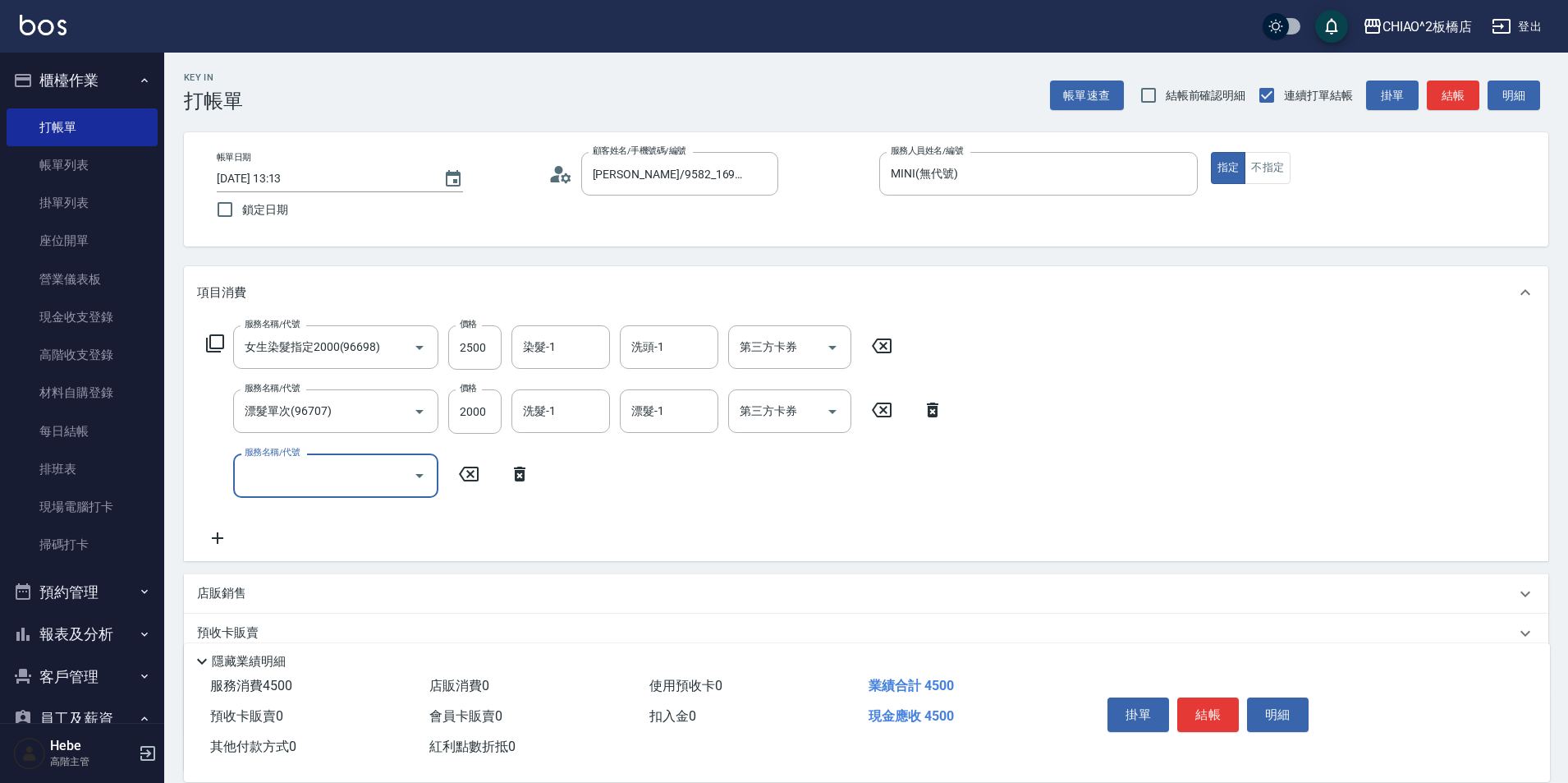
click at [282, 487] on input "服務名稱/代號" at bounding box center [323, 475] width 166 height 28
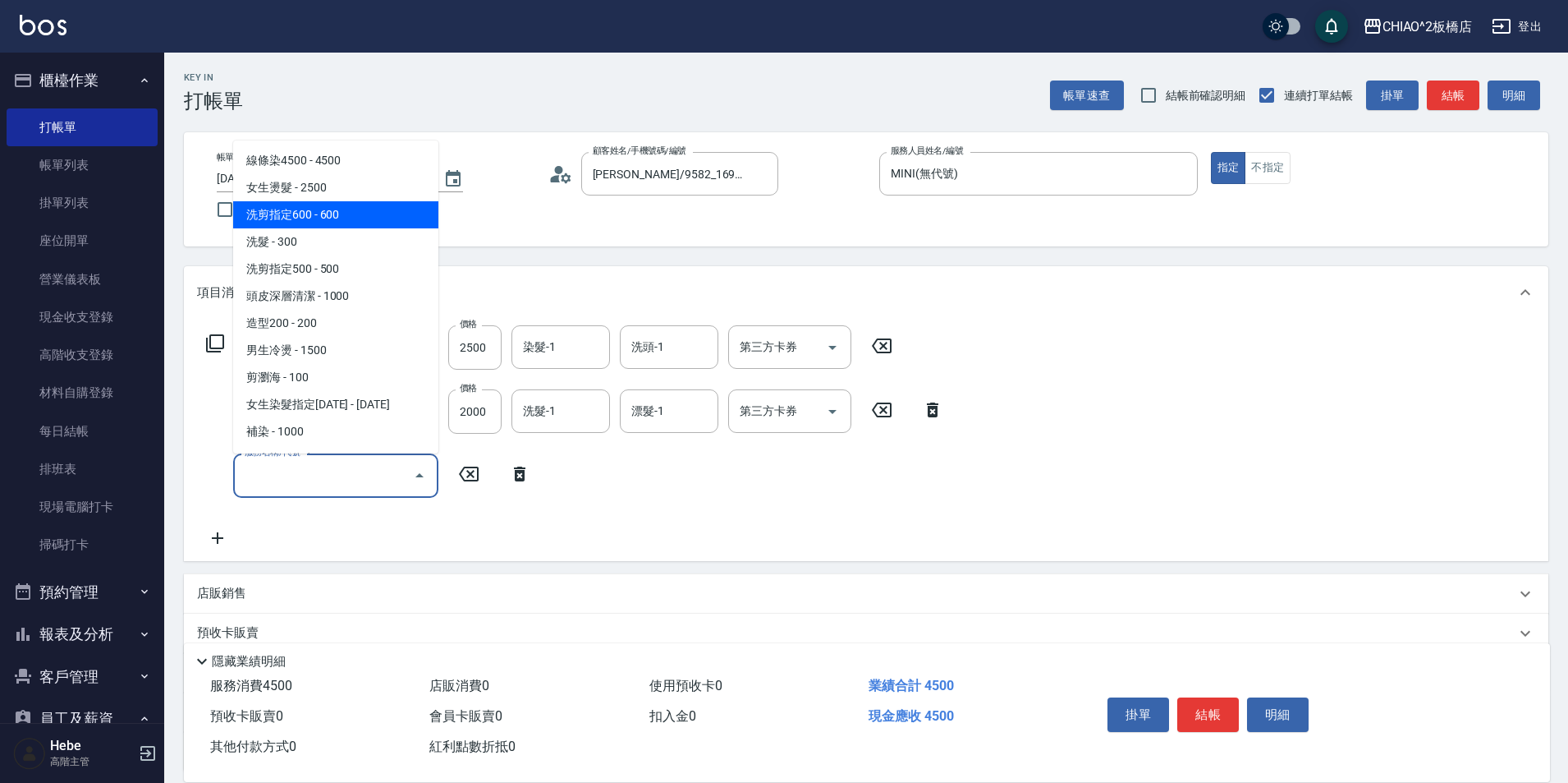
click at [344, 219] on span "洗剪指定600 - 600" at bounding box center [335, 215] width 205 height 27
type input "洗剪指定600(96678)"
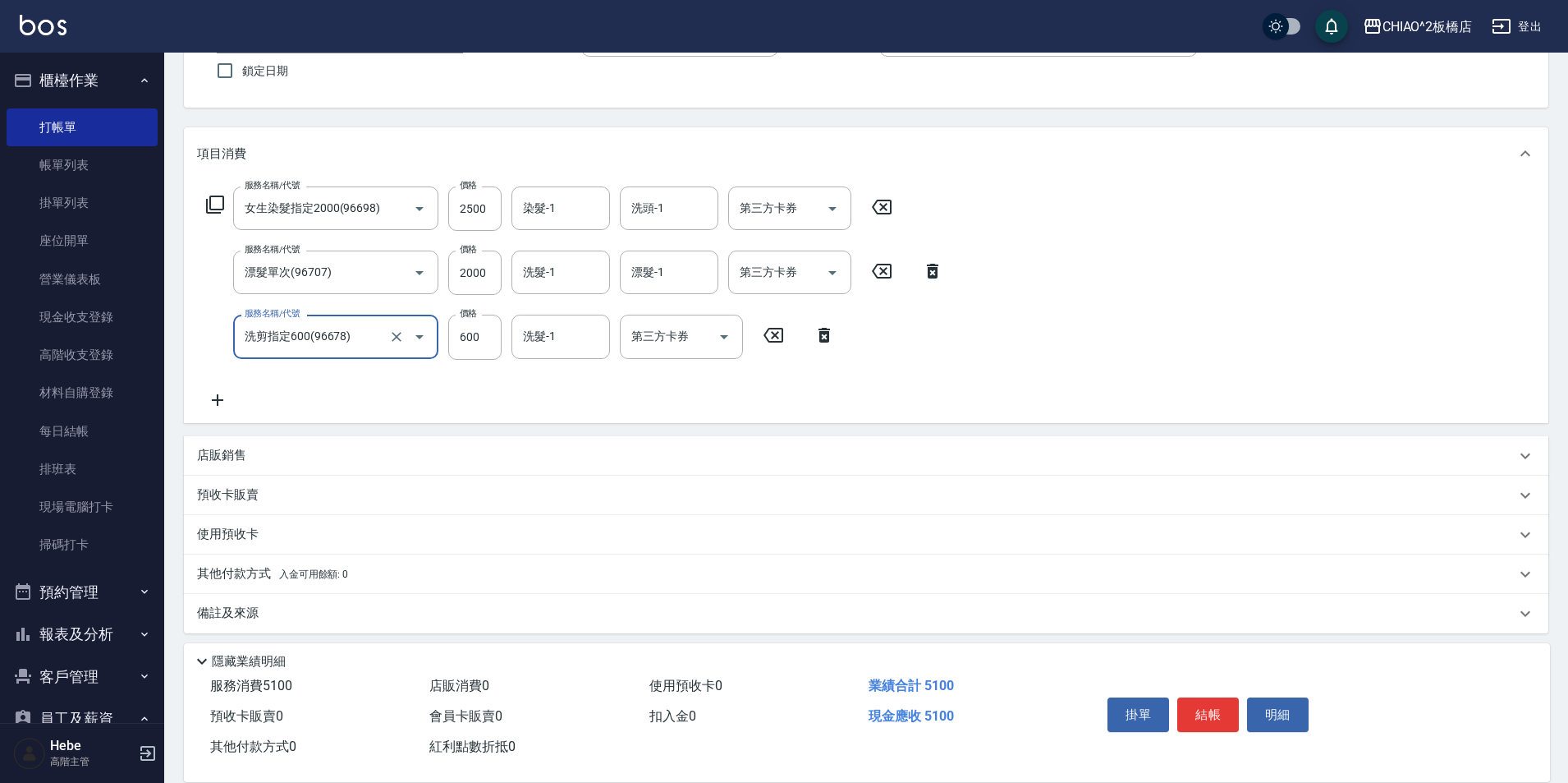
scroll to position [147, 0]
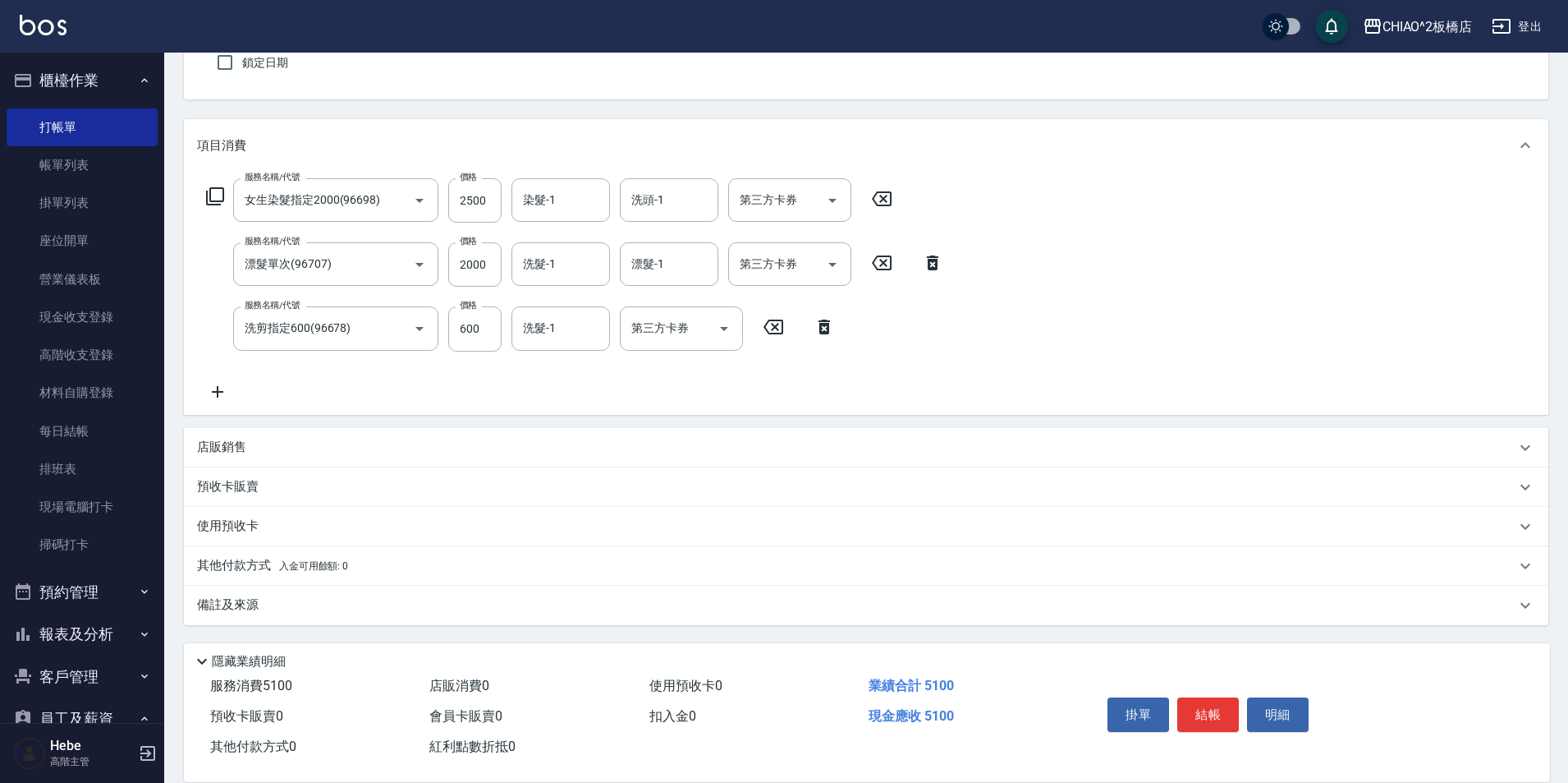
click at [301, 605] on div "備註及來源" at bounding box center [856, 605] width 1318 height 18
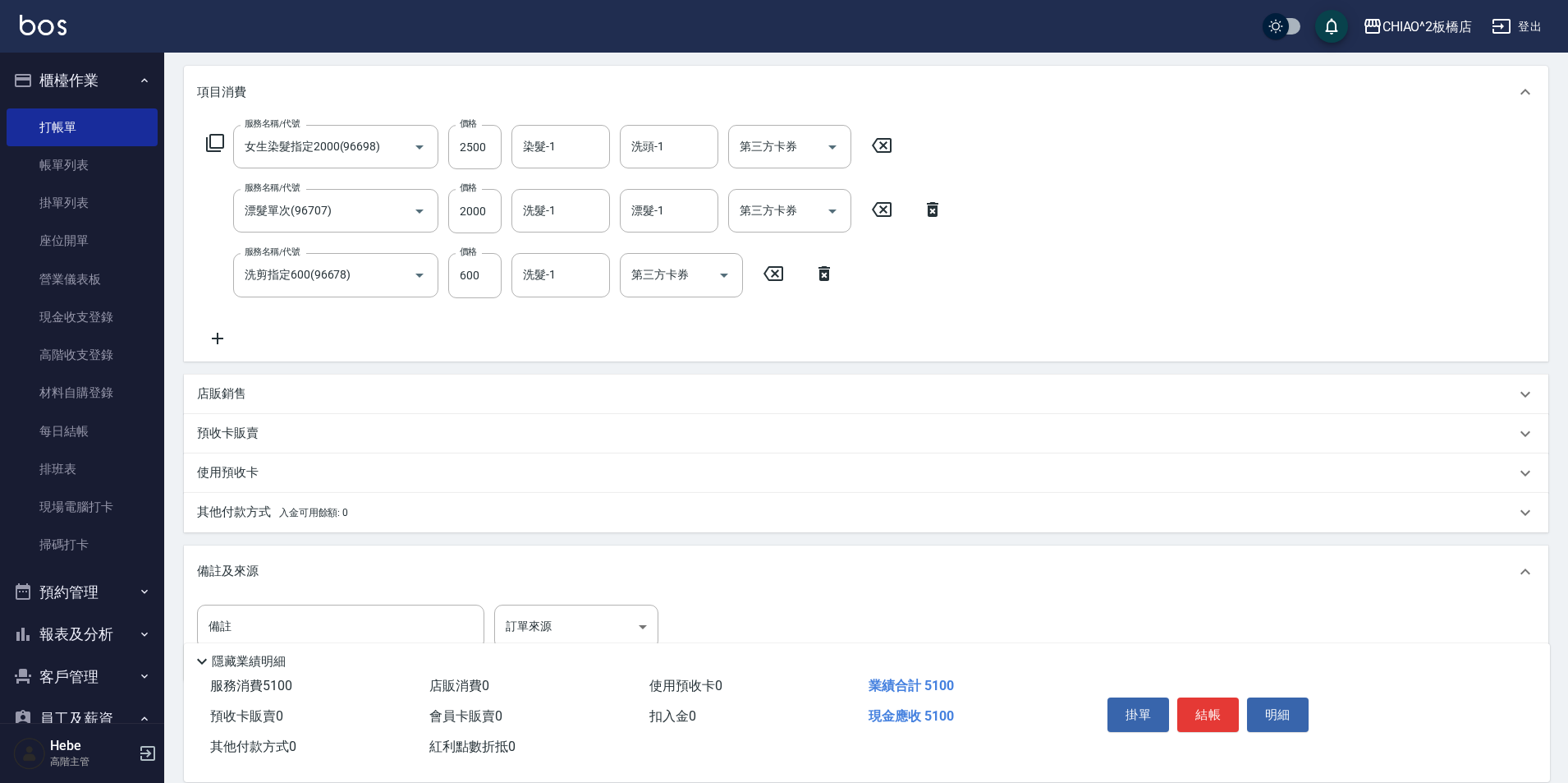
scroll to position [230, 0]
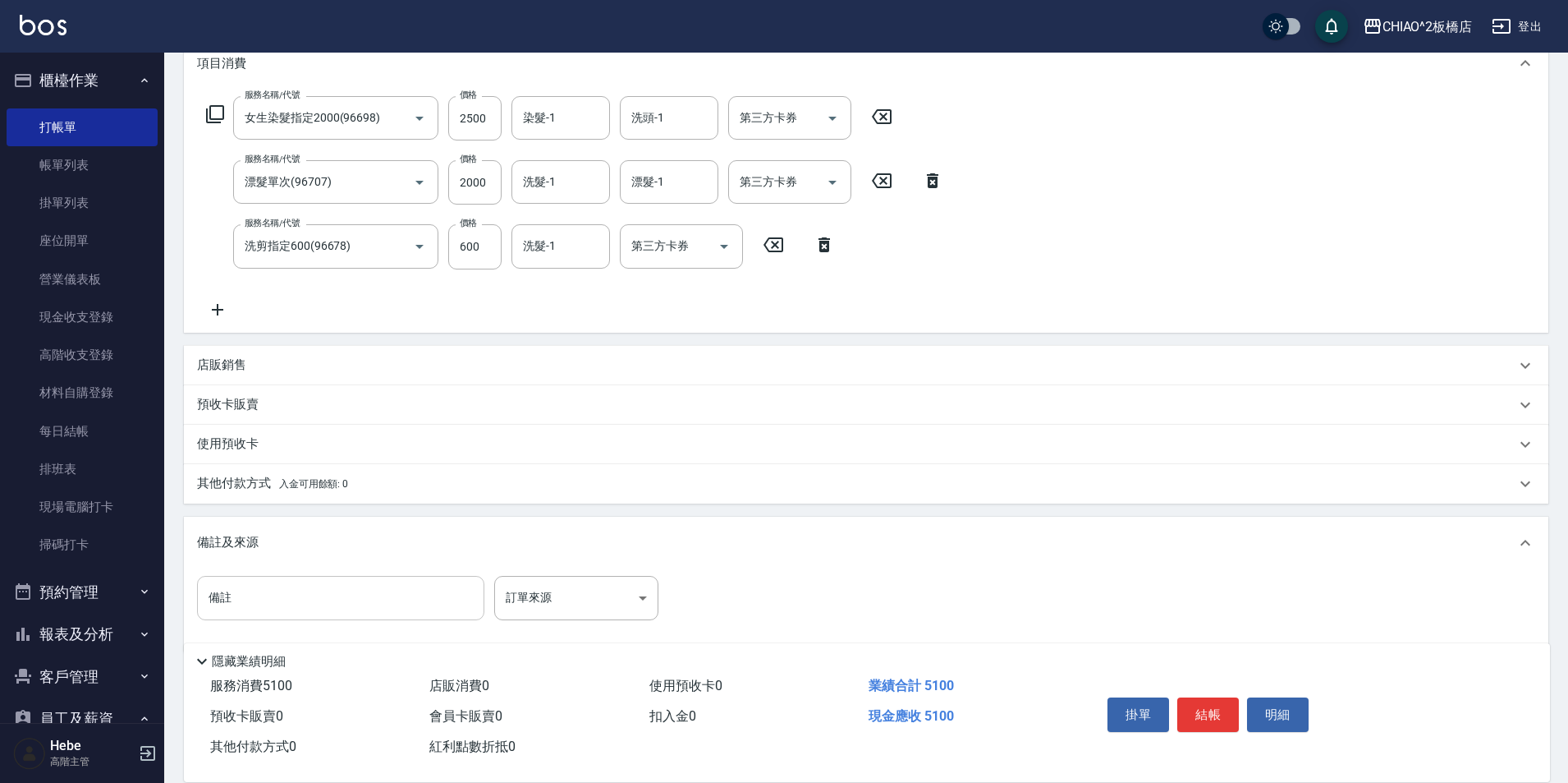
click at [293, 602] on input "備註" at bounding box center [340, 598] width 287 height 44
type input "為"
type input "對半染。灰漂膏*9%(新生髮)。上半底色4/1+3/0+3%"
click at [1197, 706] on button "結帳" at bounding box center [1207, 714] width 62 height 34
type input "2025/09/24 13:16"
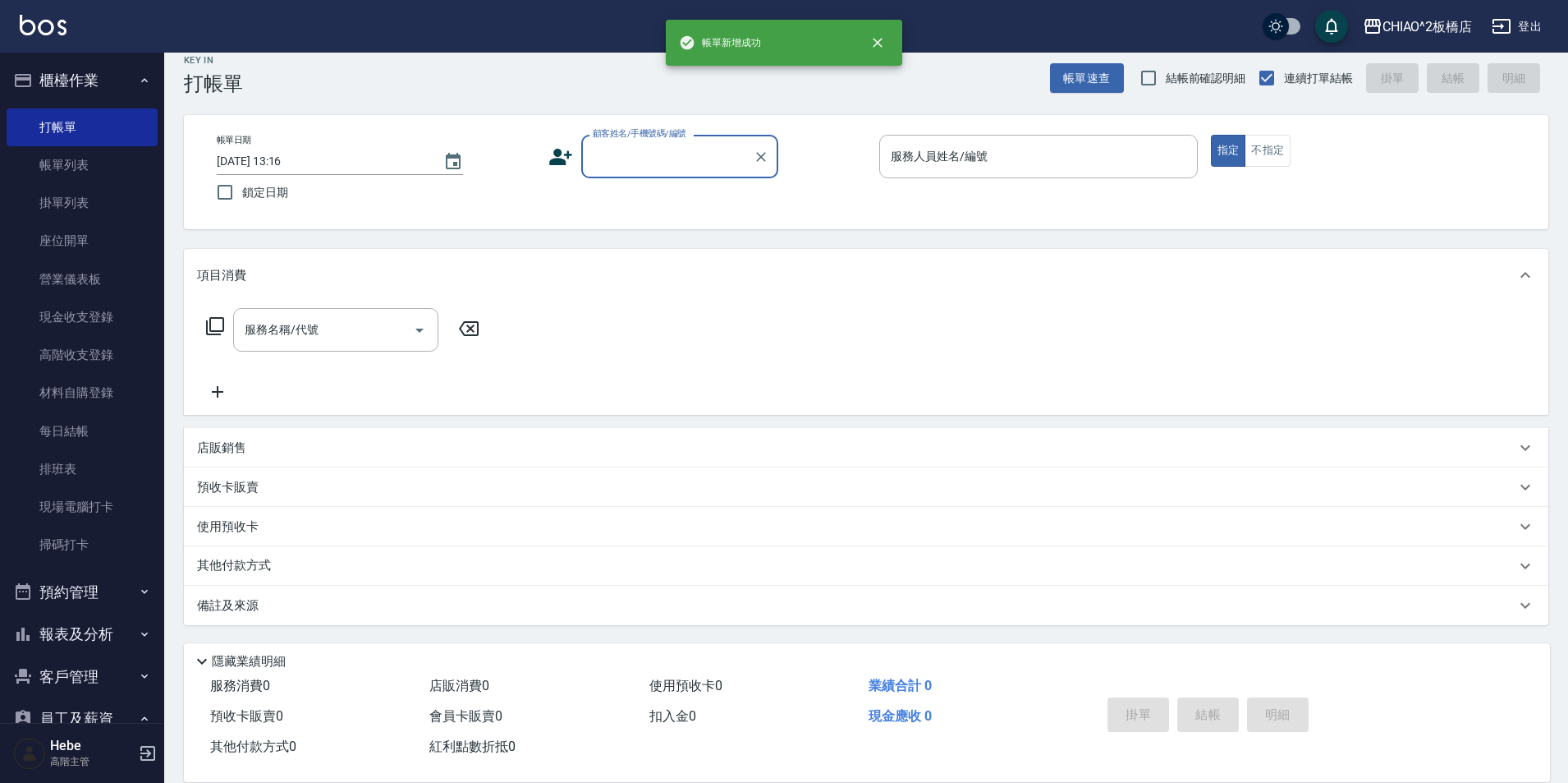
scroll to position [0, 0]
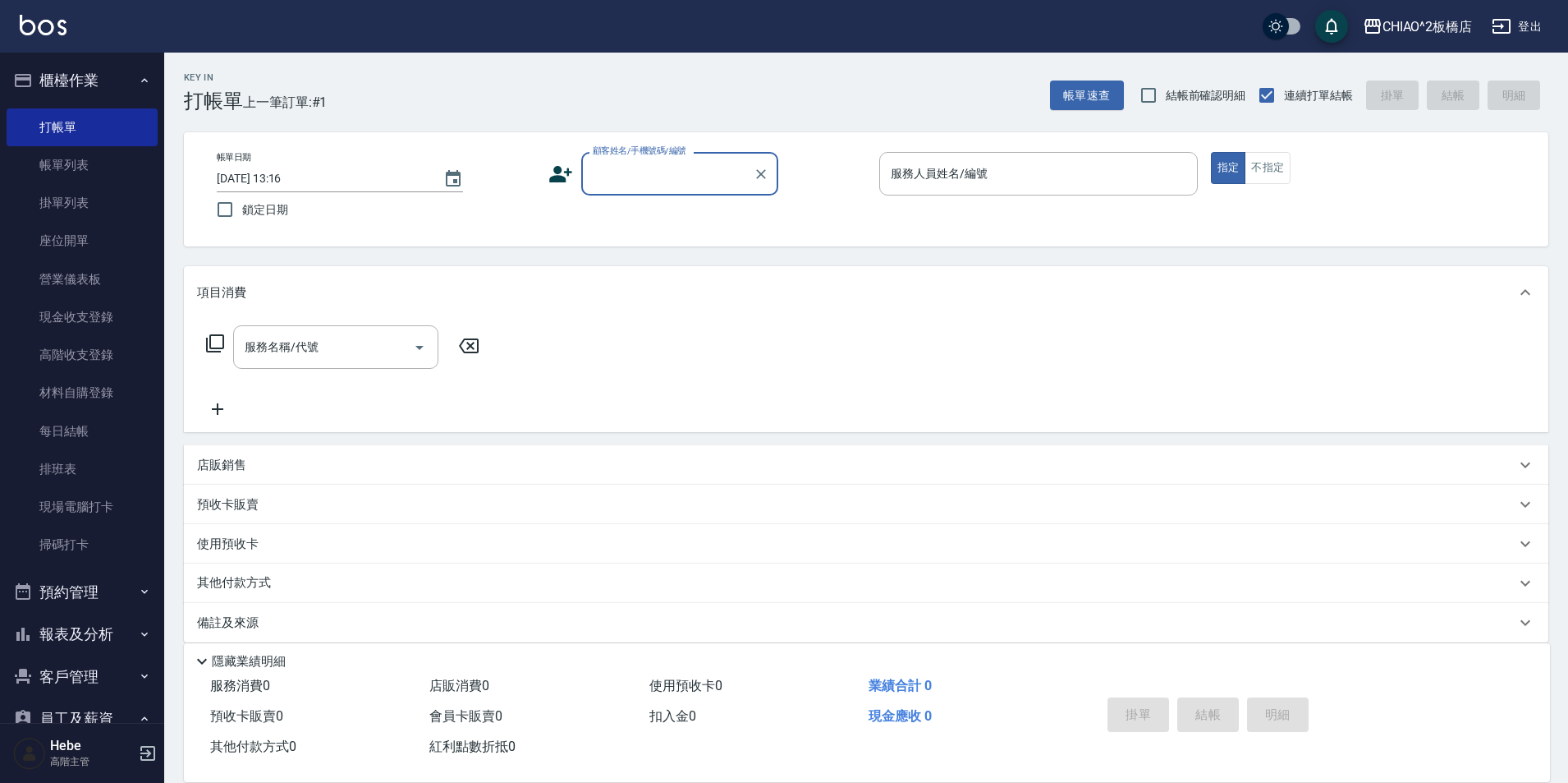
click at [92, 677] on button "客戶管理" at bounding box center [82, 677] width 151 height 43
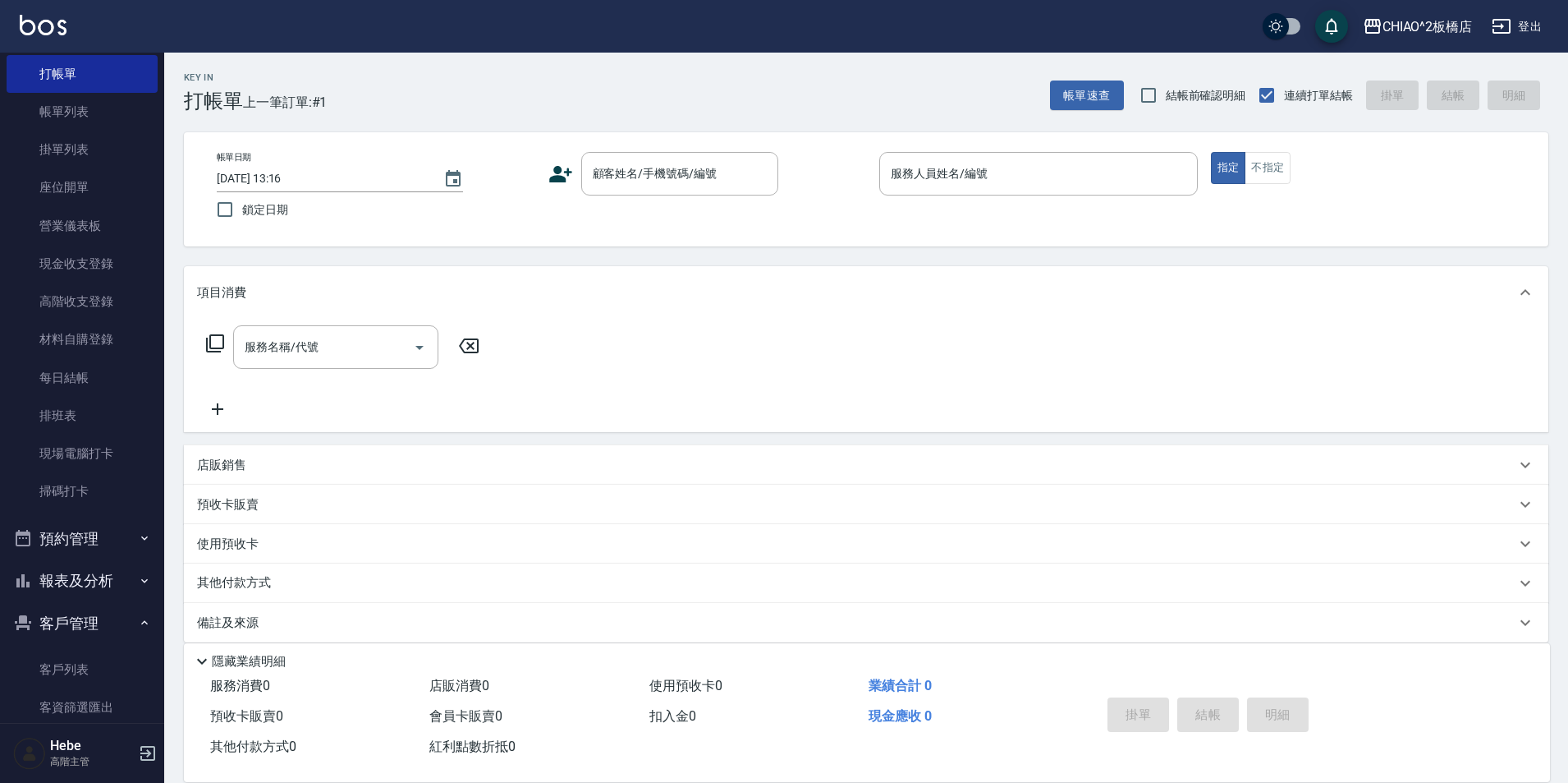
scroll to position [82, 0]
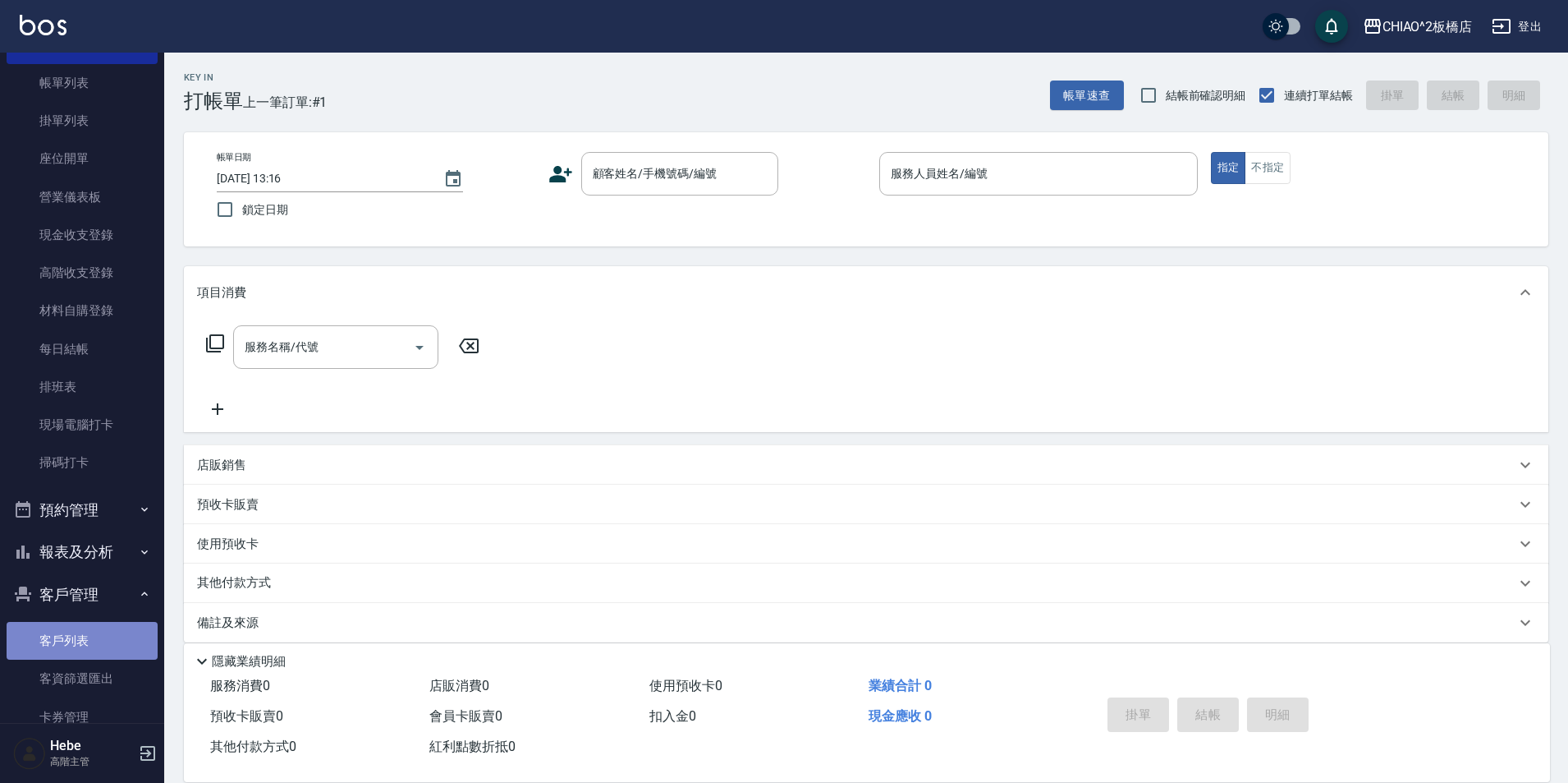
click at [96, 646] on link "客戶列表" at bounding box center [82, 641] width 151 height 38
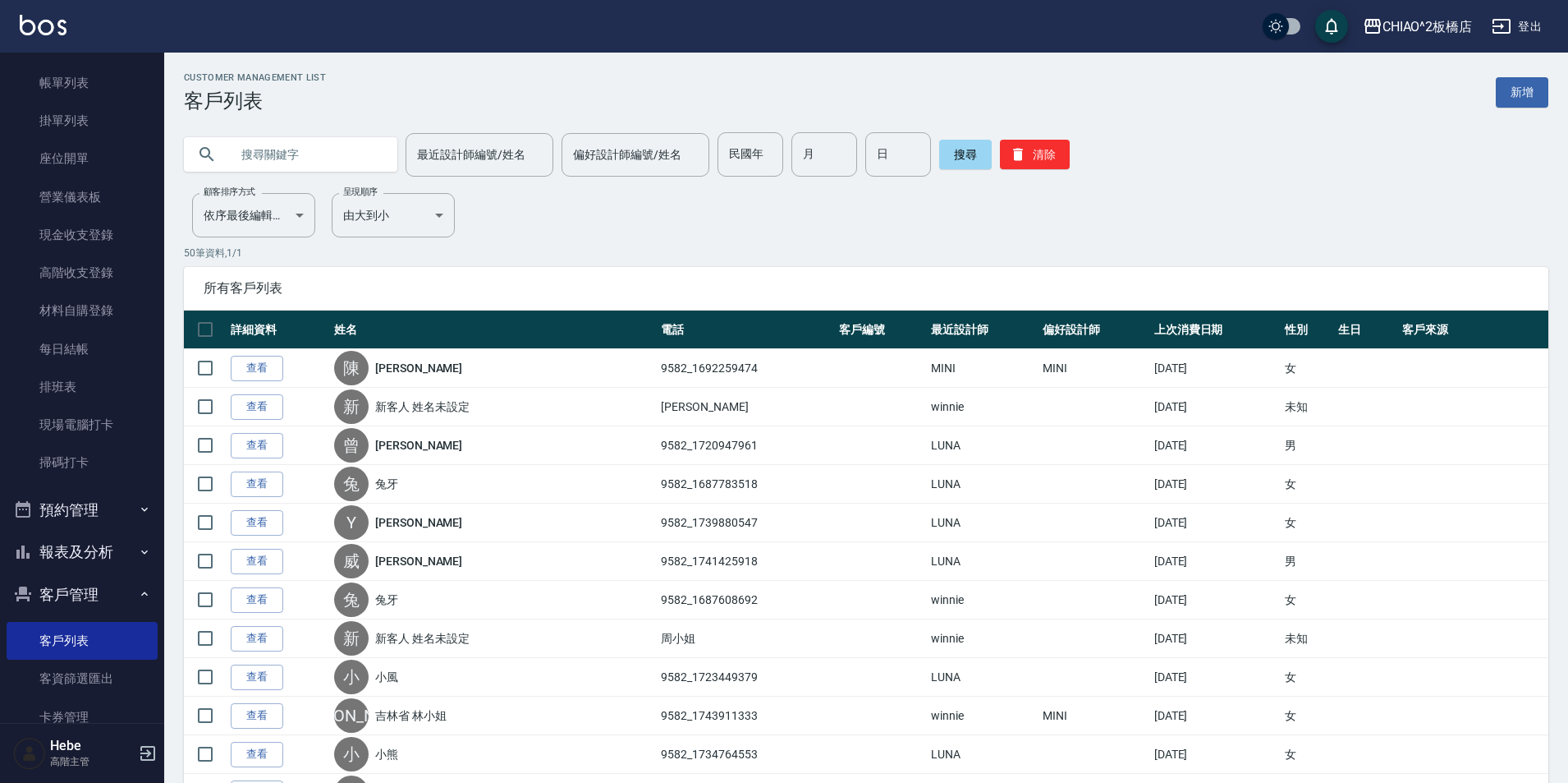
click at [345, 159] on input "text" at bounding box center [306, 154] width 154 height 44
type input "可"
click at [488, 146] on input "最近設計師編號/姓名" at bounding box center [480, 154] width 133 height 28
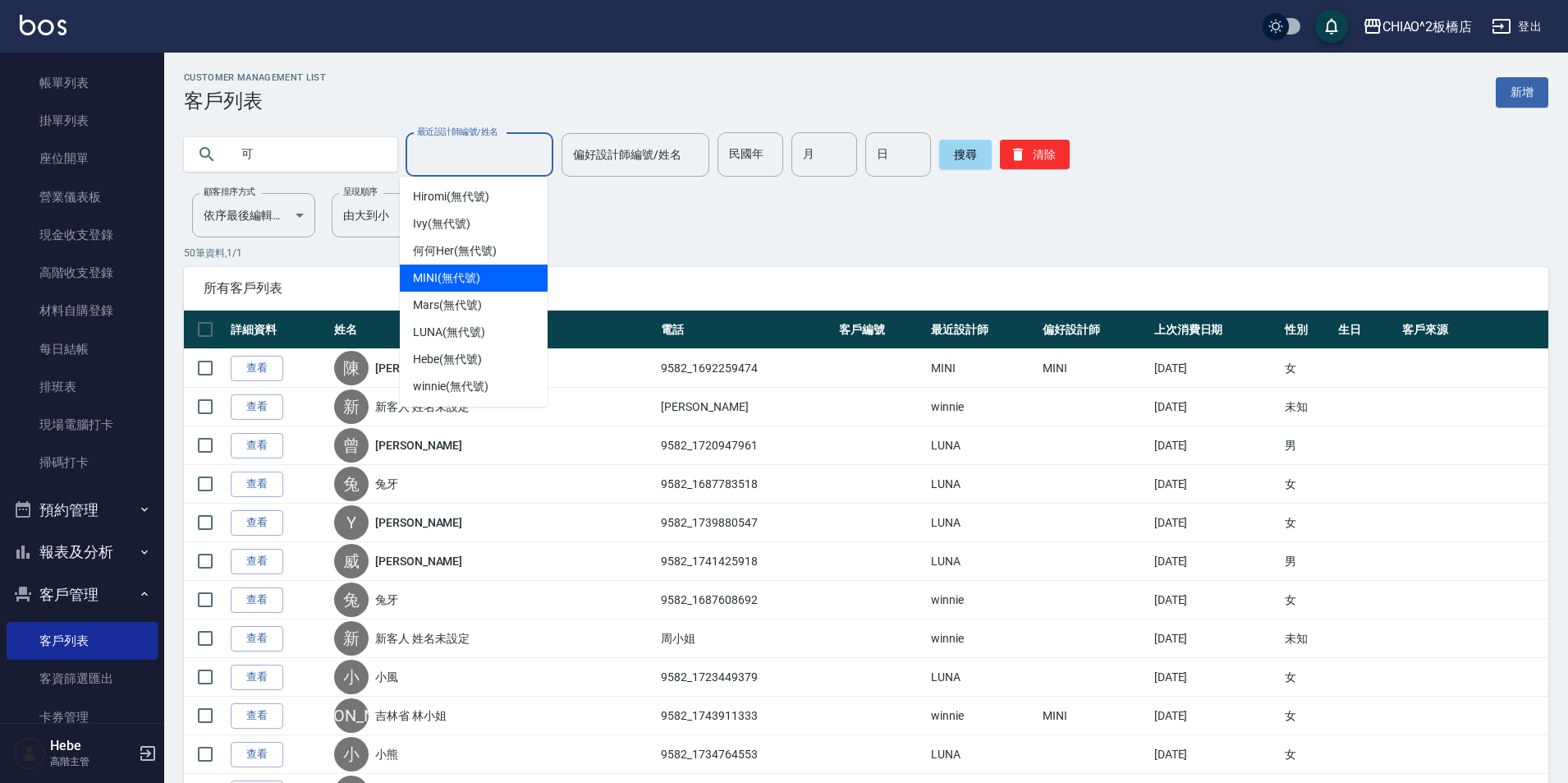
click at [495, 285] on div "MINI (無代號)" at bounding box center [474, 279] width 148 height 27
type input "MINI(無代號)"
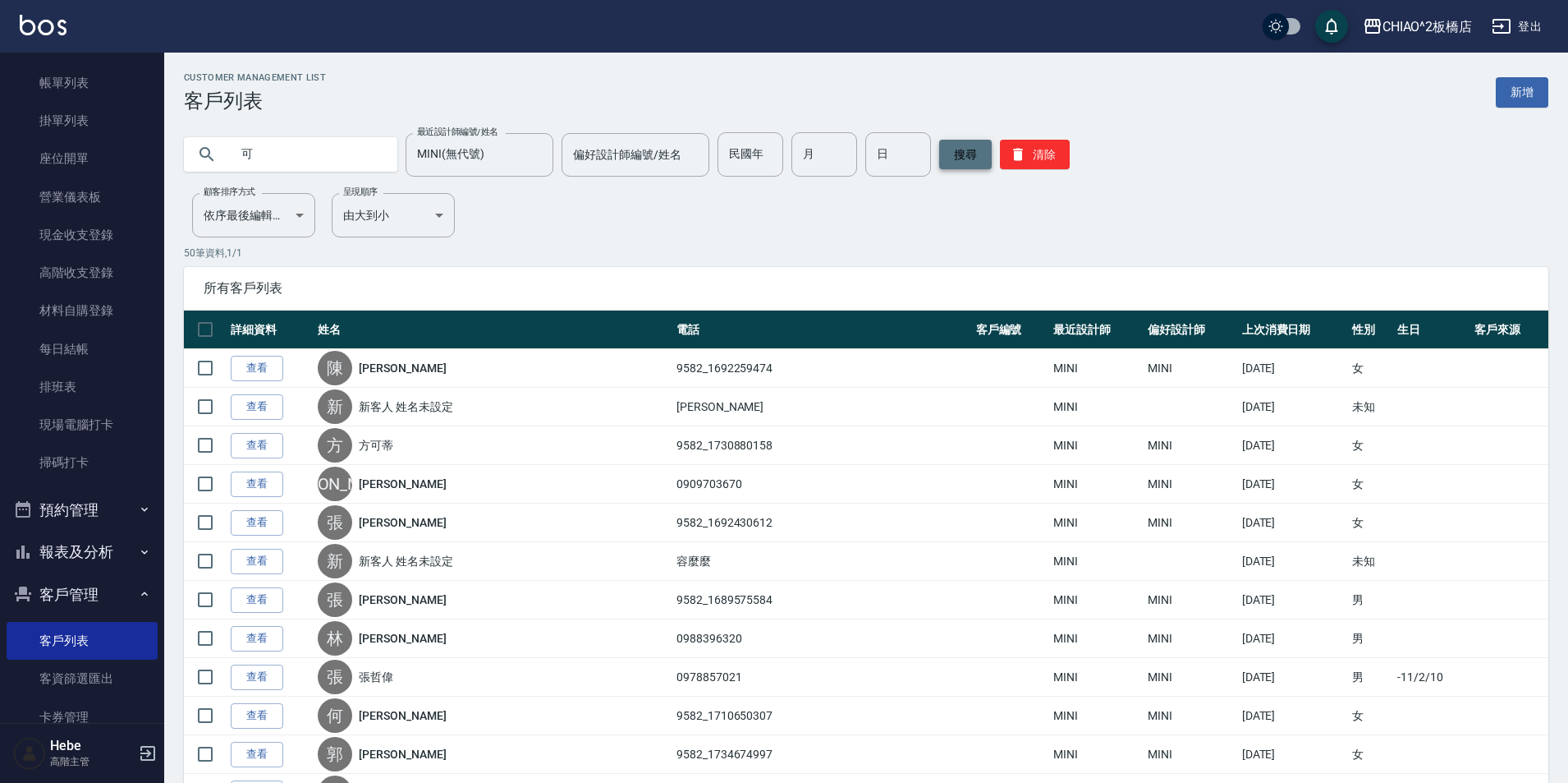
click at [960, 159] on button "搜尋" at bounding box center [966, 154] width 53 height 29
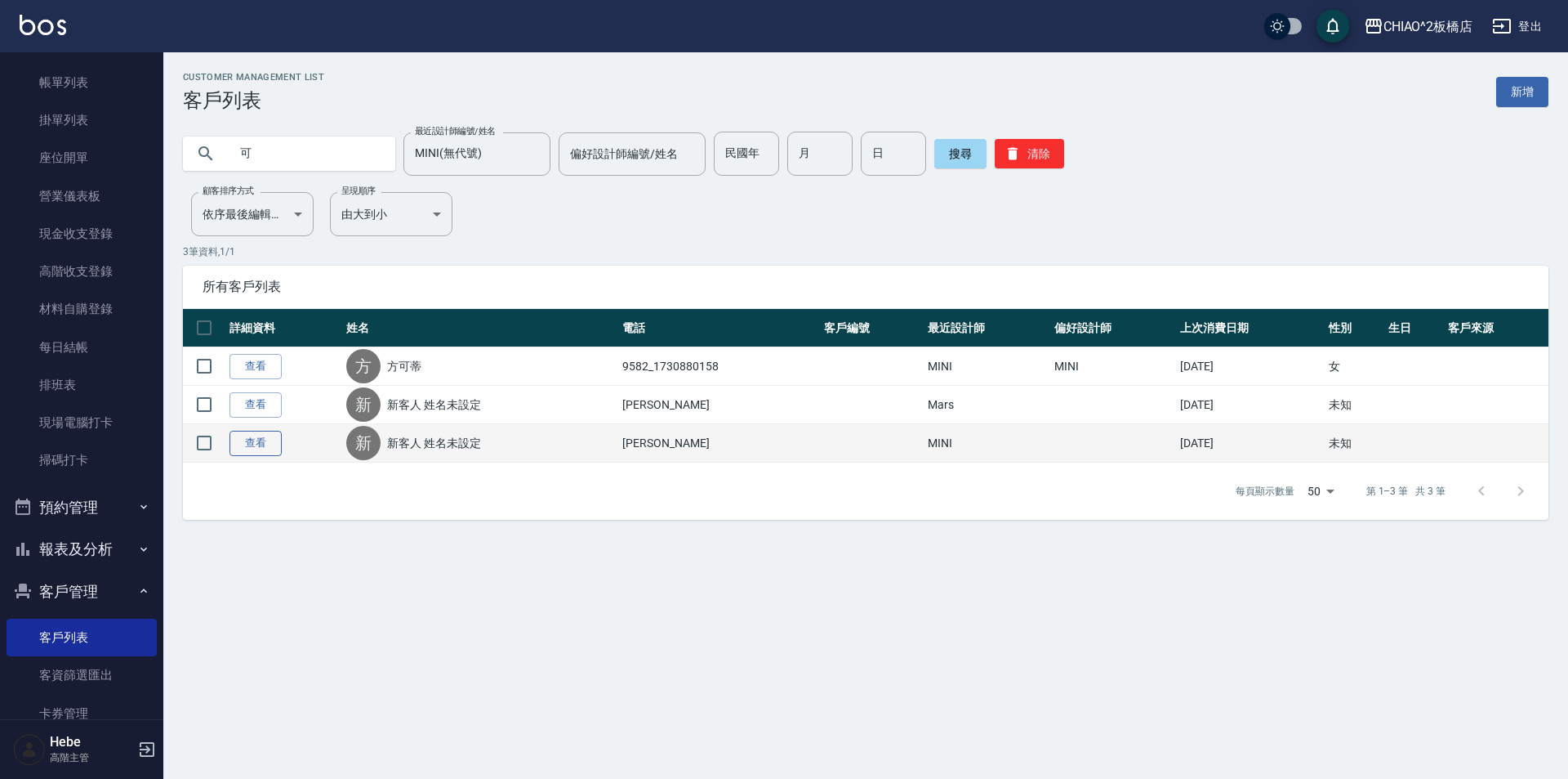
click at [248, 437] on link "查看" at bounding box center [256, 443] width 53 height 25
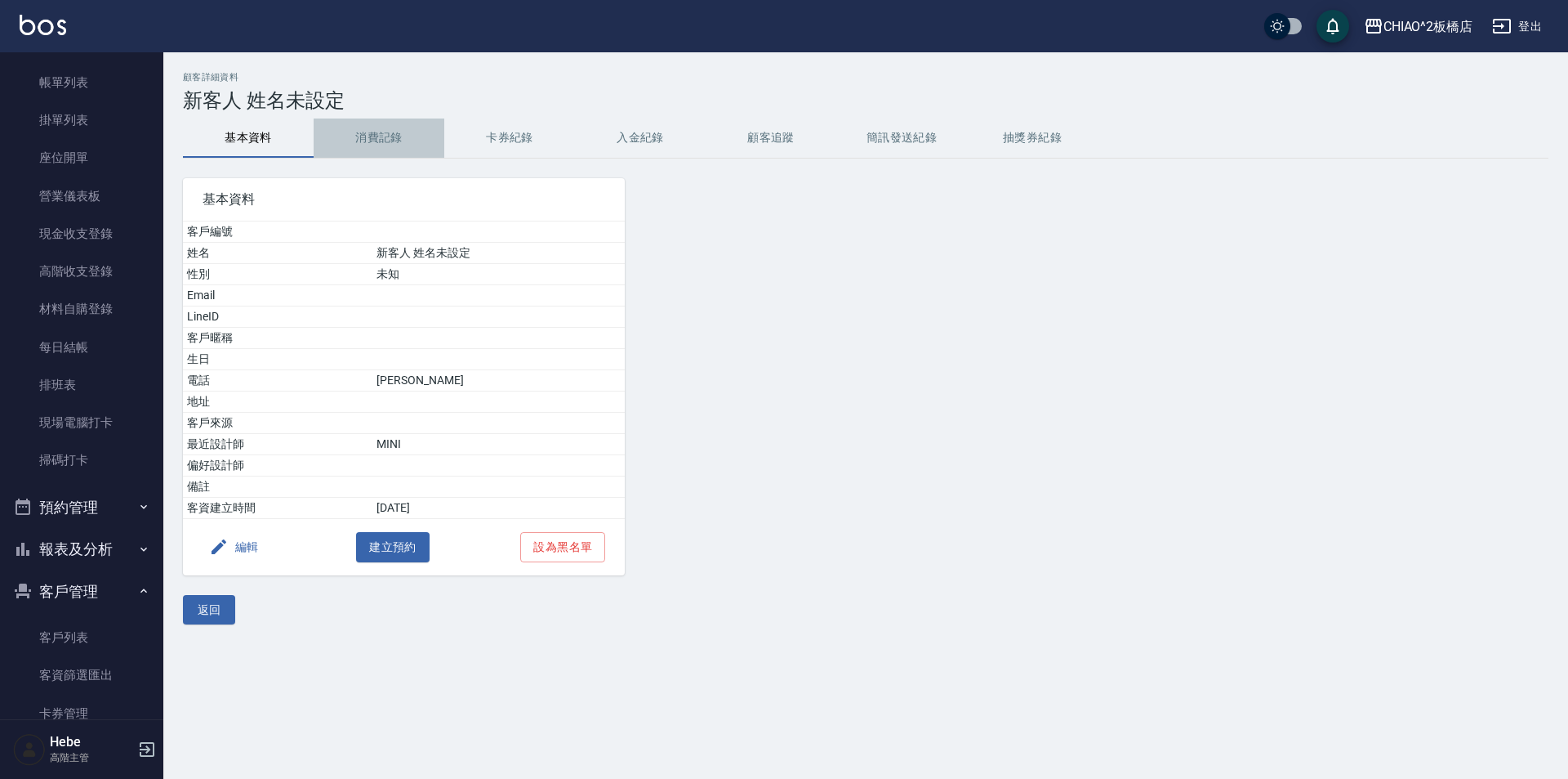
click at [388, 141] on button "消費記錄" at bounding box center [379, 138] width 131 height 39
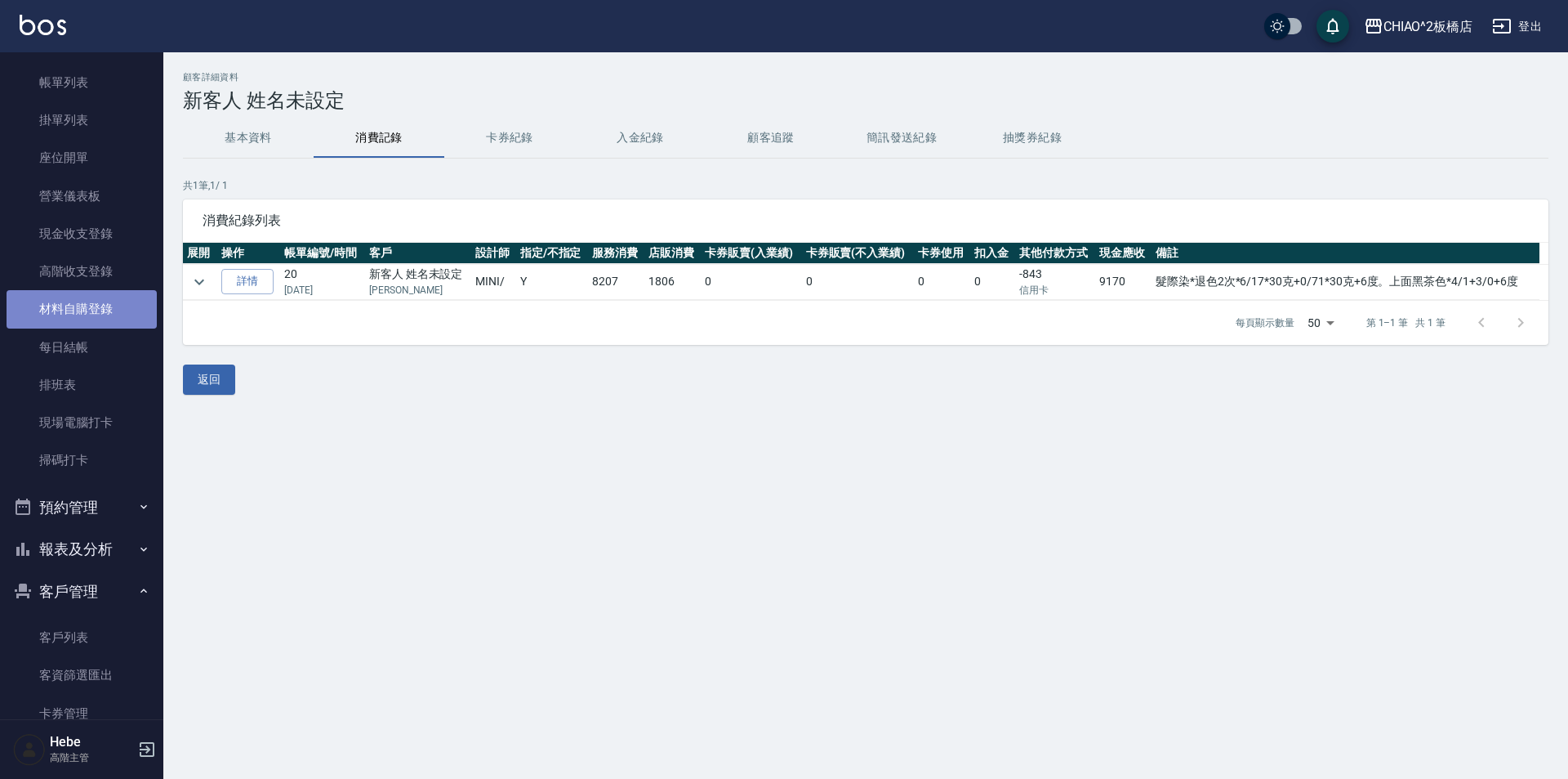
click at [93, 307] on link "材料自購登錄" at bounding box center [82, 308] width 150 height 38
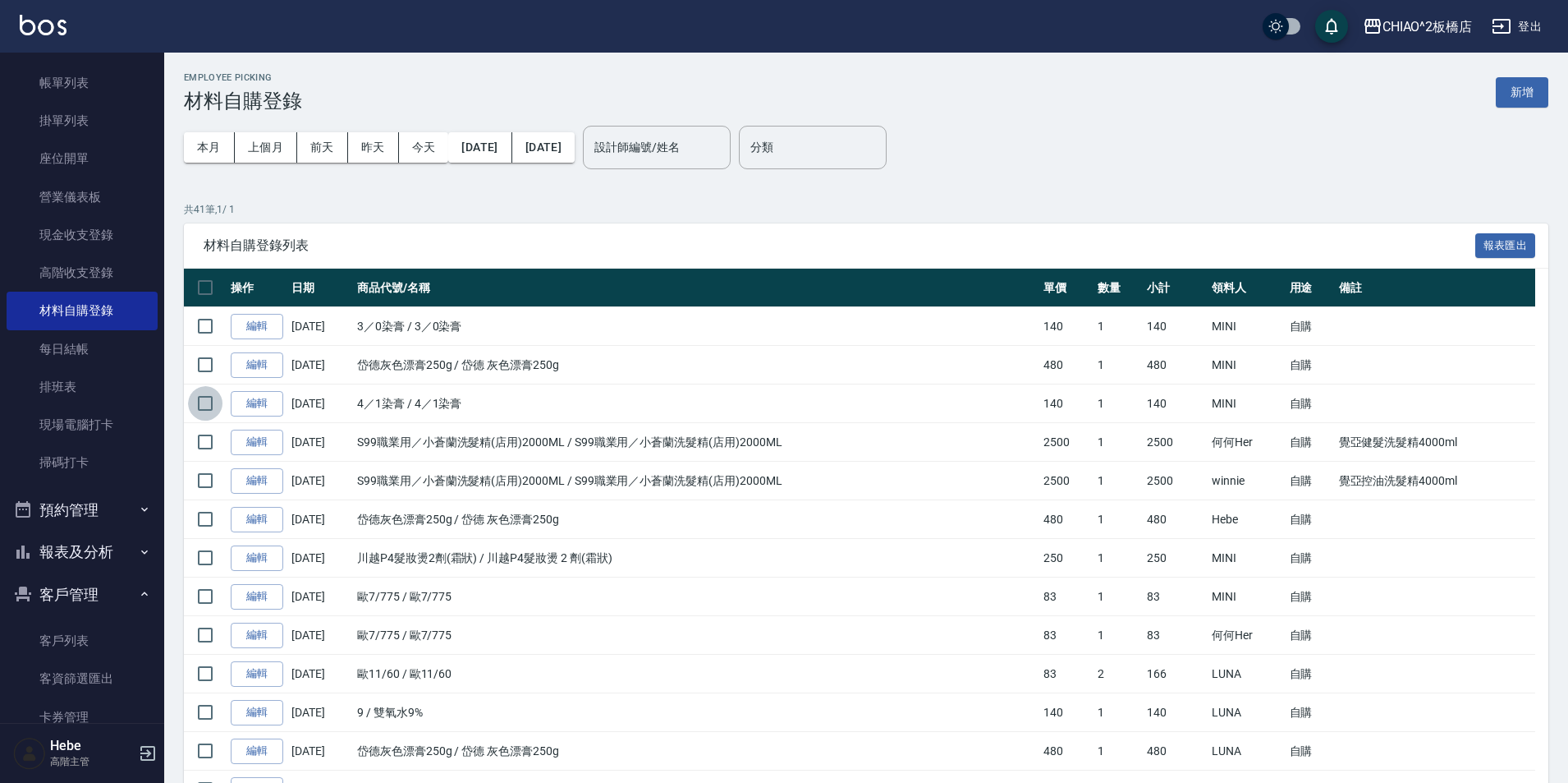
click at [205, 408] on input "checkbox" at bounding box center [205, 402] width 34 height 34
checkbox input "true"
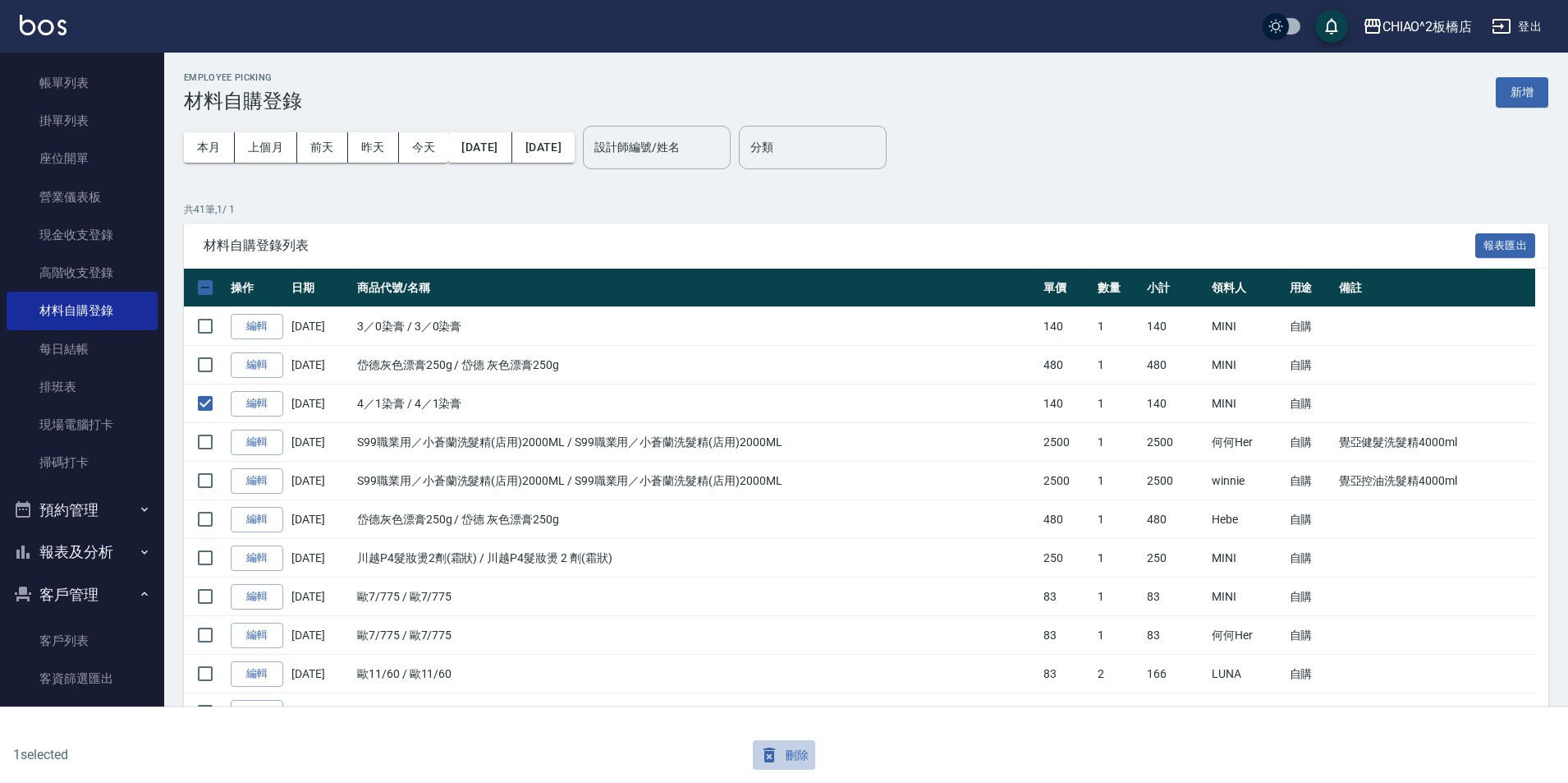
click at [788, 756] on button "刪除" at bounding box center [784, 755] width 63 height 30
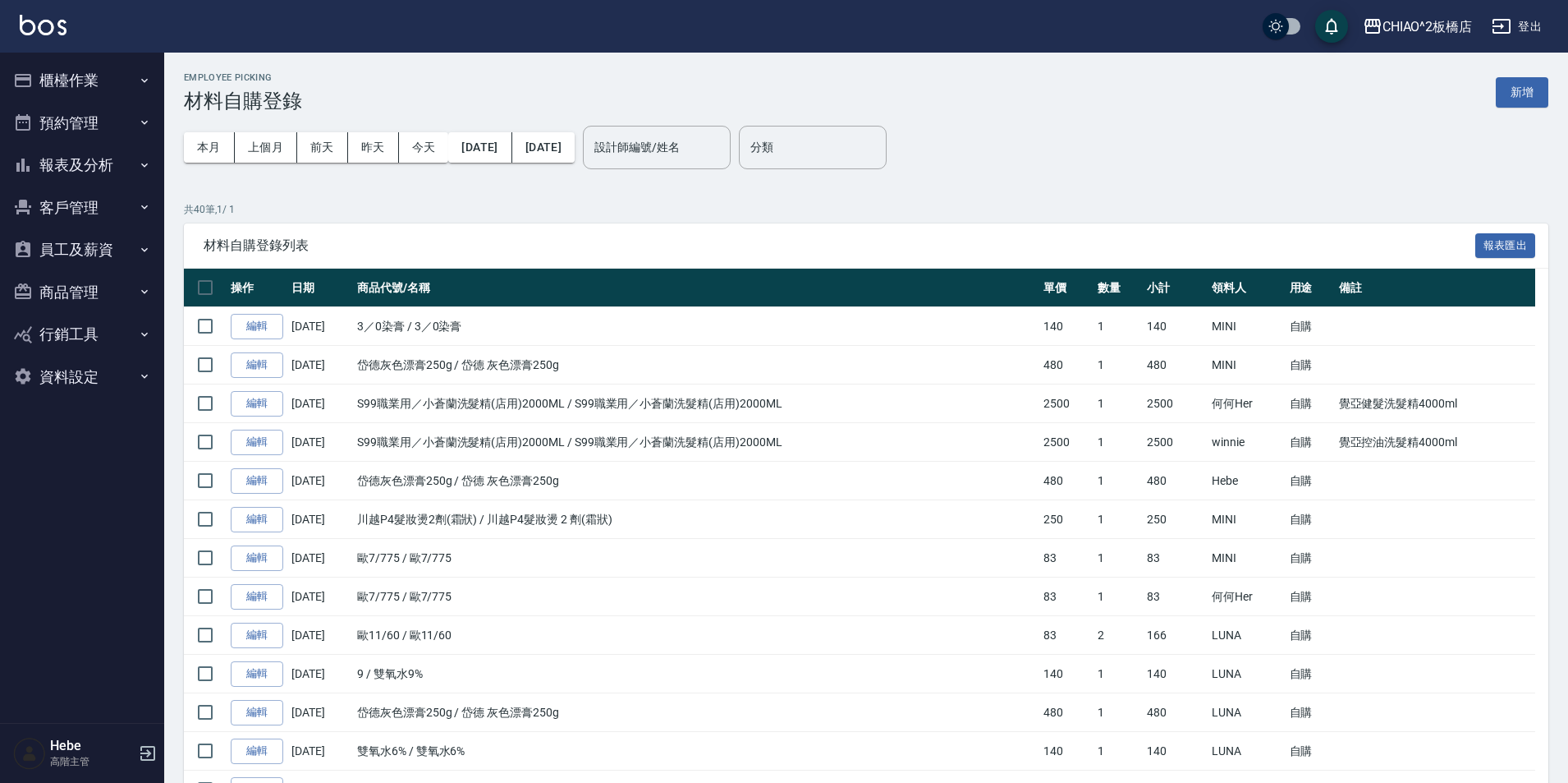
click at [83, 75] on button "櫃檯作業" at bounding box center [82, 80] width 151 height 43
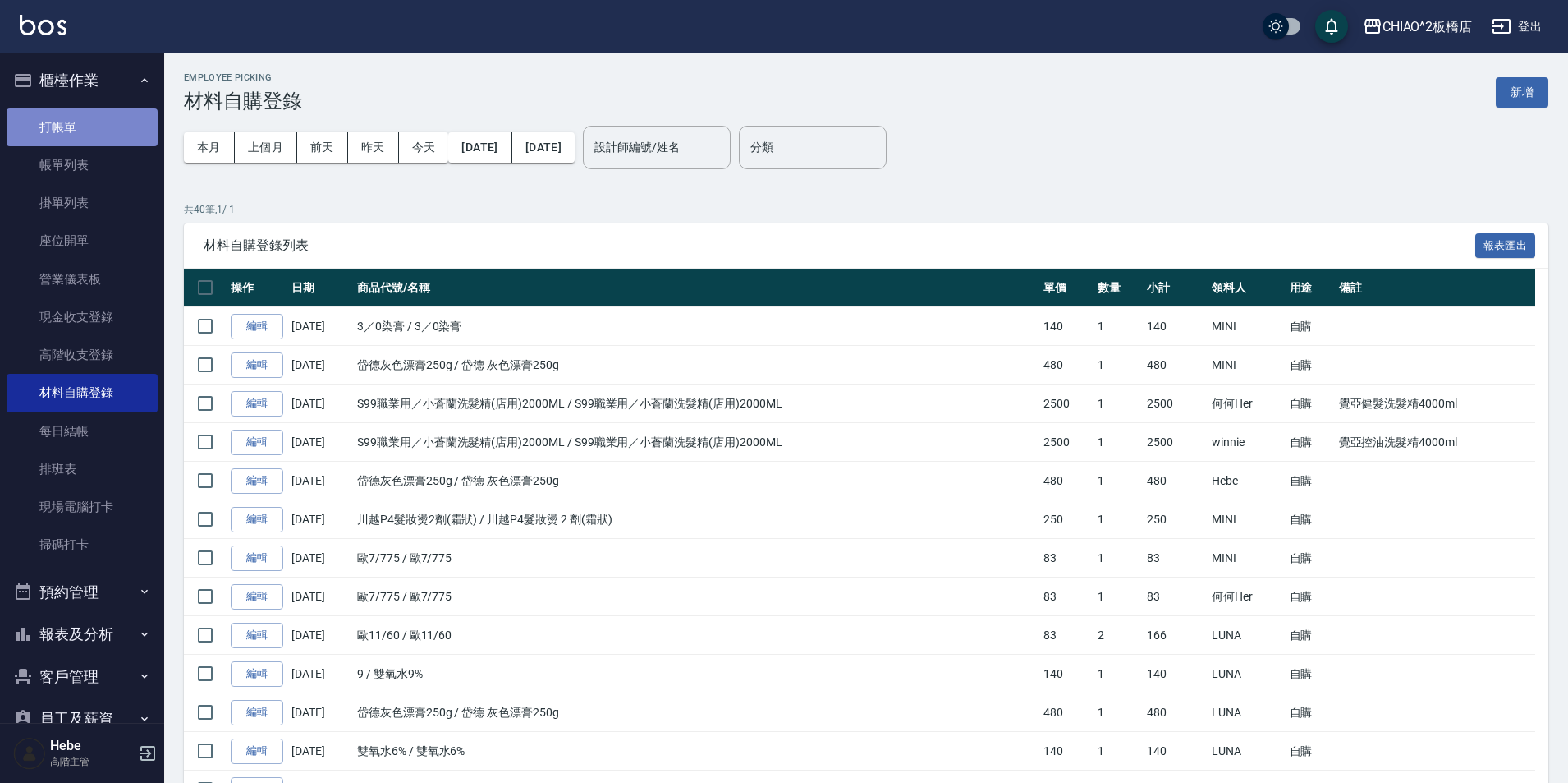
click at [87, 126] on link "打帳單" at bounding box center [82, 128] width 151 height 38
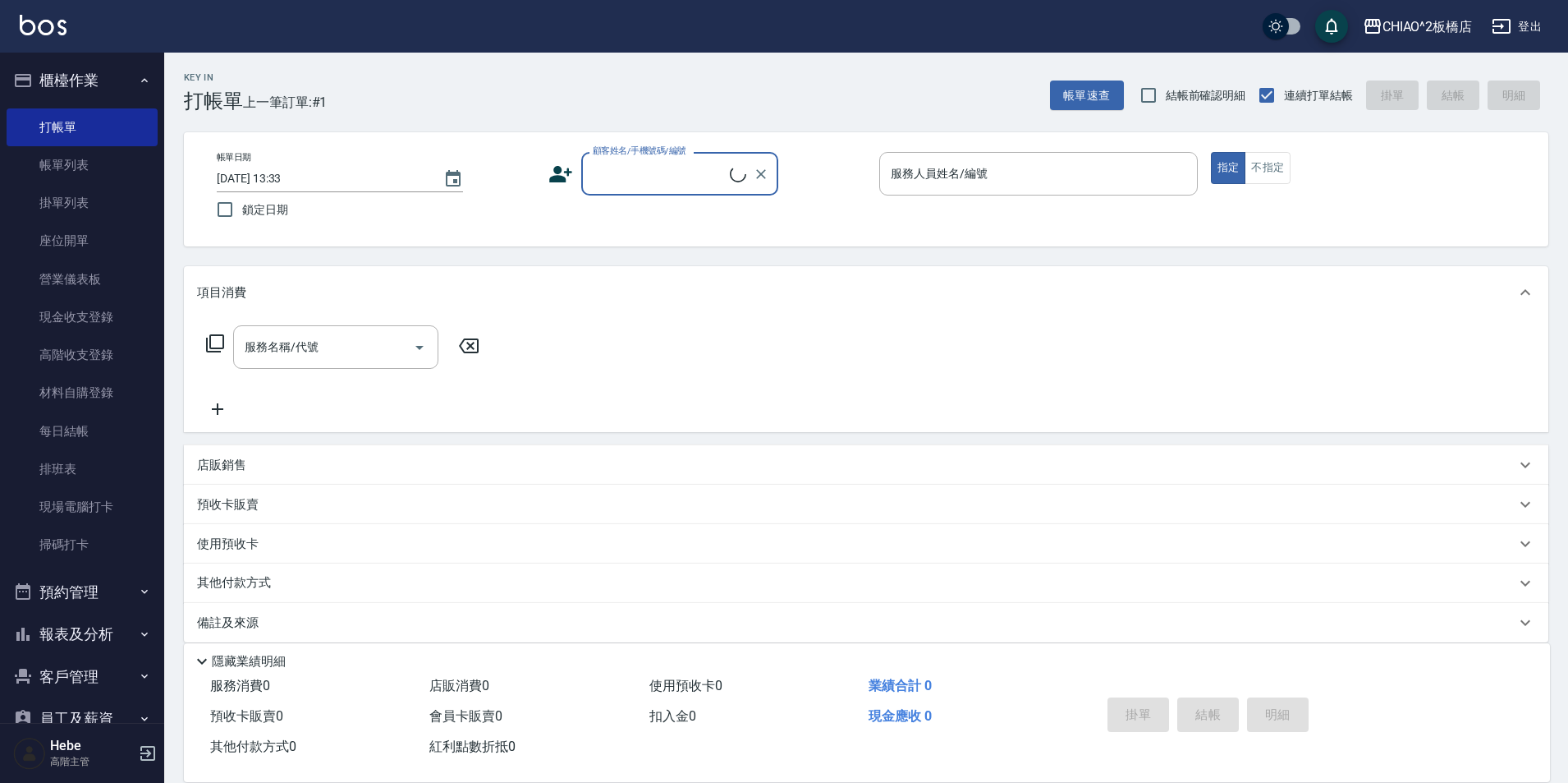
click at [627, 183] on input "顧客姓名/手機號碼/編號" at bounding box center [659, 173] width 141 height 28
click at [648, 215] on li "[PERSON_NAME]/0927990701/null" at bounding box center [680, 216] width 197 height 27
type input "[PERSON_NAME]/0927990701/null"
type input "MINI(無代號)"
click at [340, 355] on input "服務名稱/代號" at bounding box center [323, 346] width 166 height 28
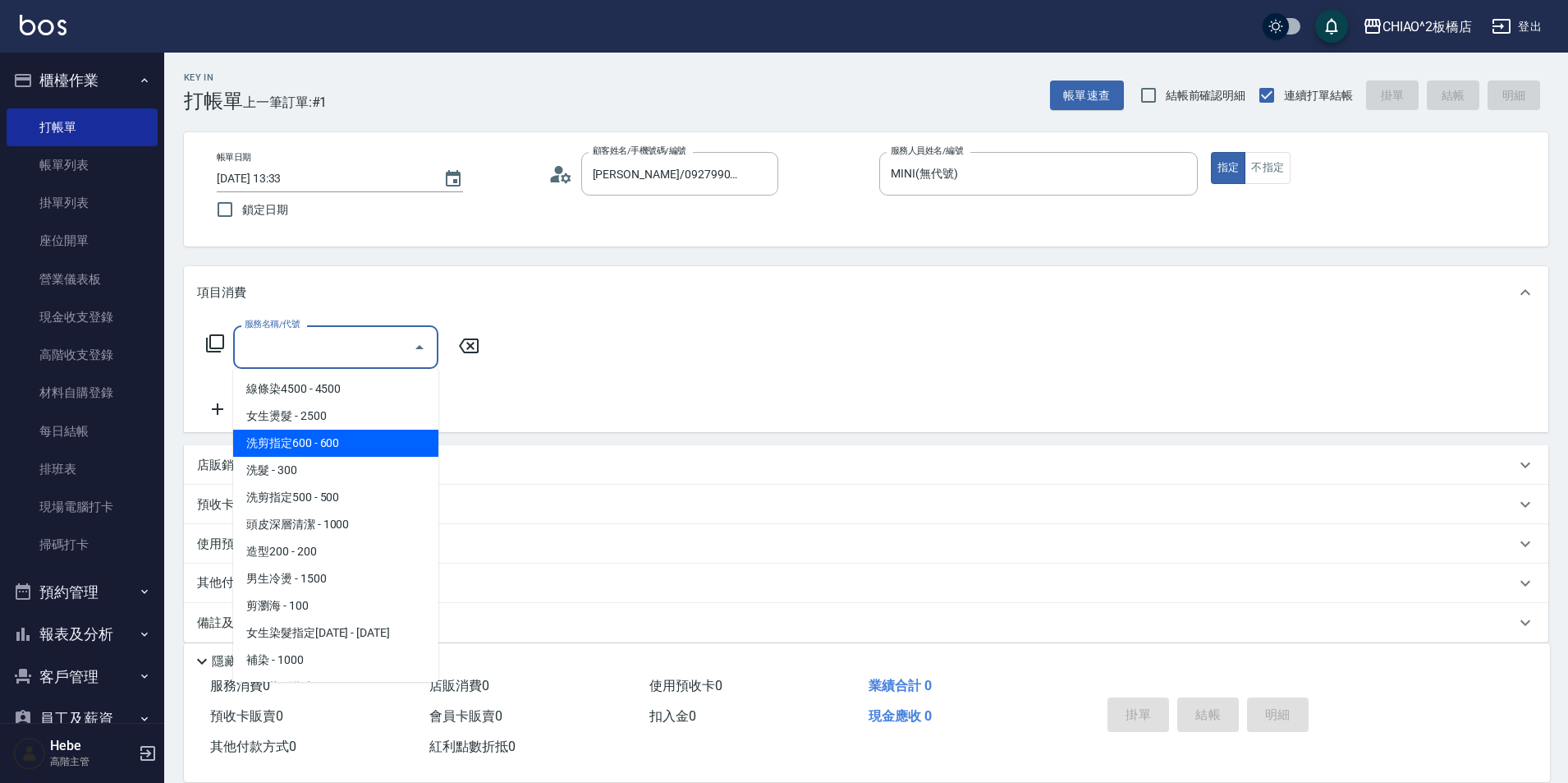
click at [344, 446] on span "洗剪指定600 - 600" at bounding box center [335, 444] width 205 height 27
type input "洗剪指定600(96678)"
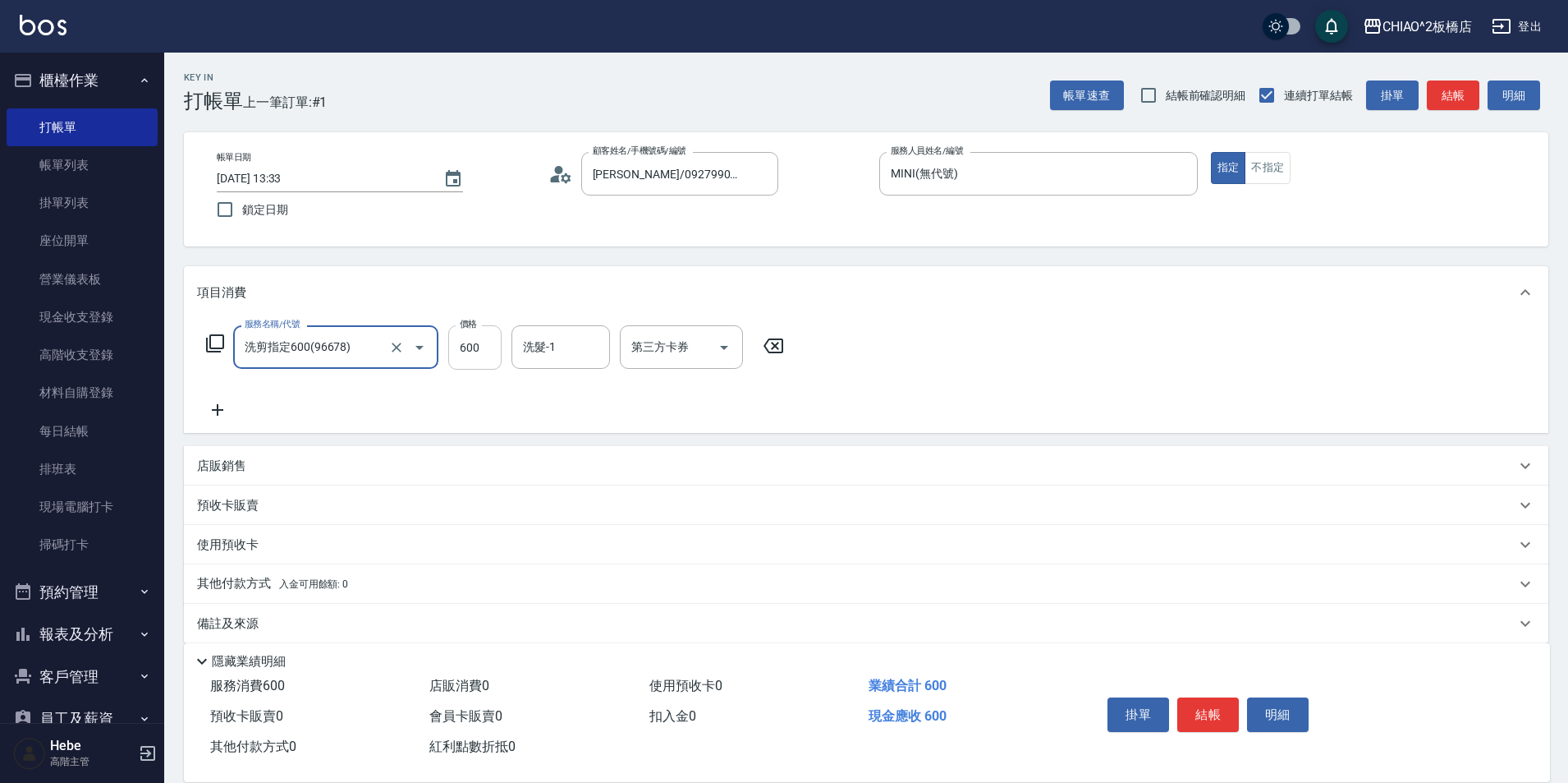
click at [471, 343] on input "600" at bounding box center [475, 347] width 53 height 44
type input "700"
click at [1205, 708] on button "結帳" at bounding box center [1207, 714] width 62 height 34
